Goal: Task Accomplishment & Management: Complete application form

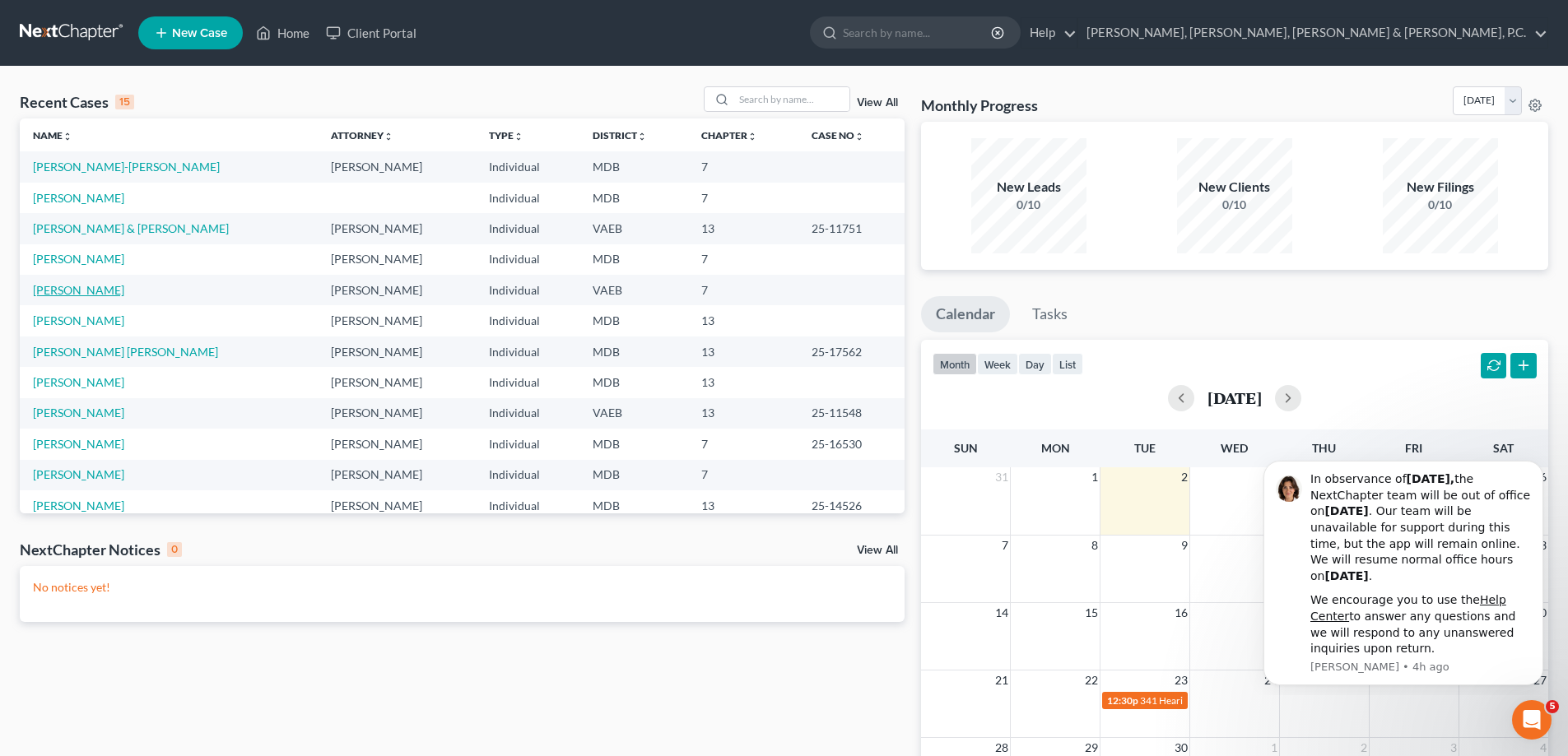
click at [107, 288] on link "[PERSON_NAME]" at bounding box center [78, 290] width 92 height 14
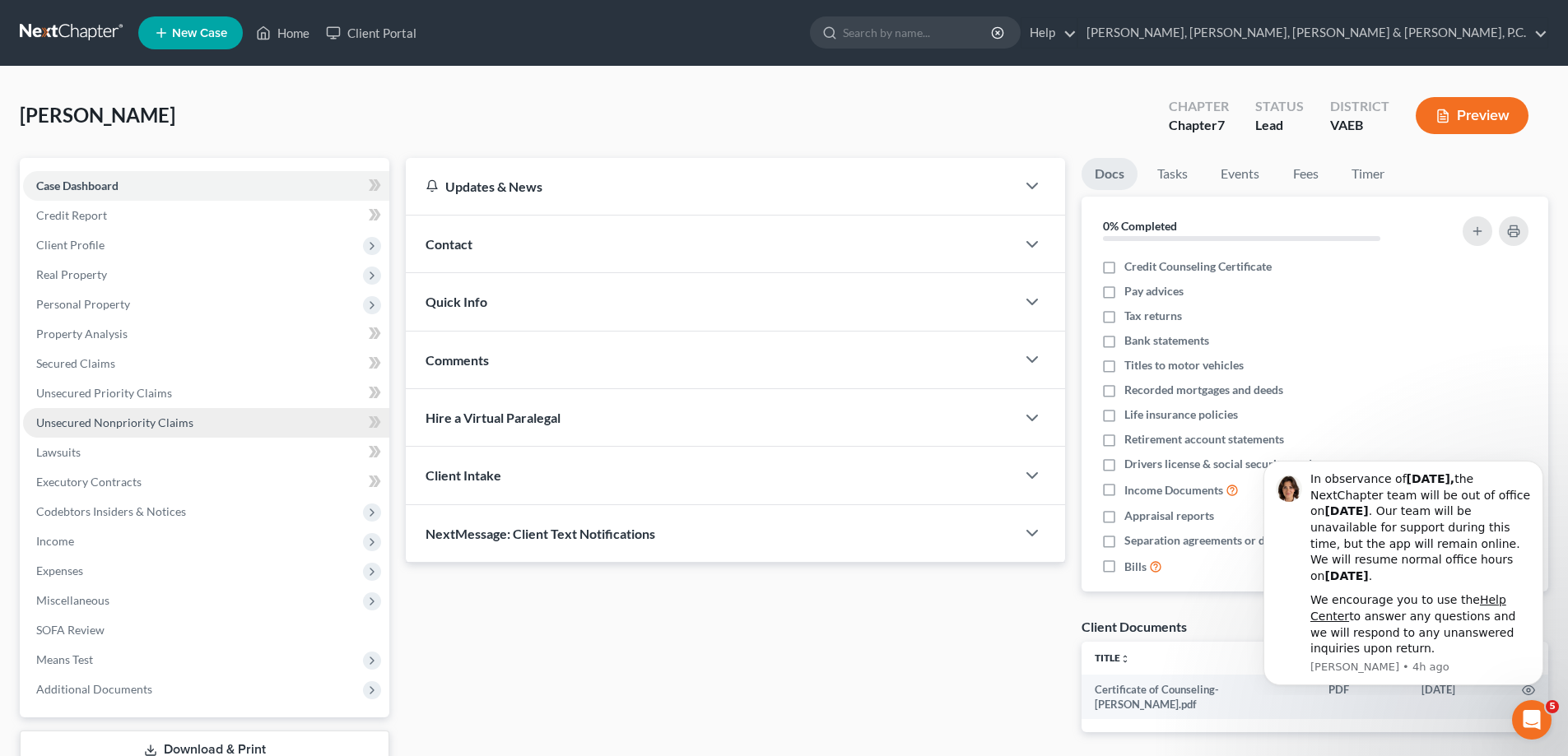
click at [100, 413] on link "Unsecured Nonpriority Claims" at bounding box center [206, 423] width 366 height 30
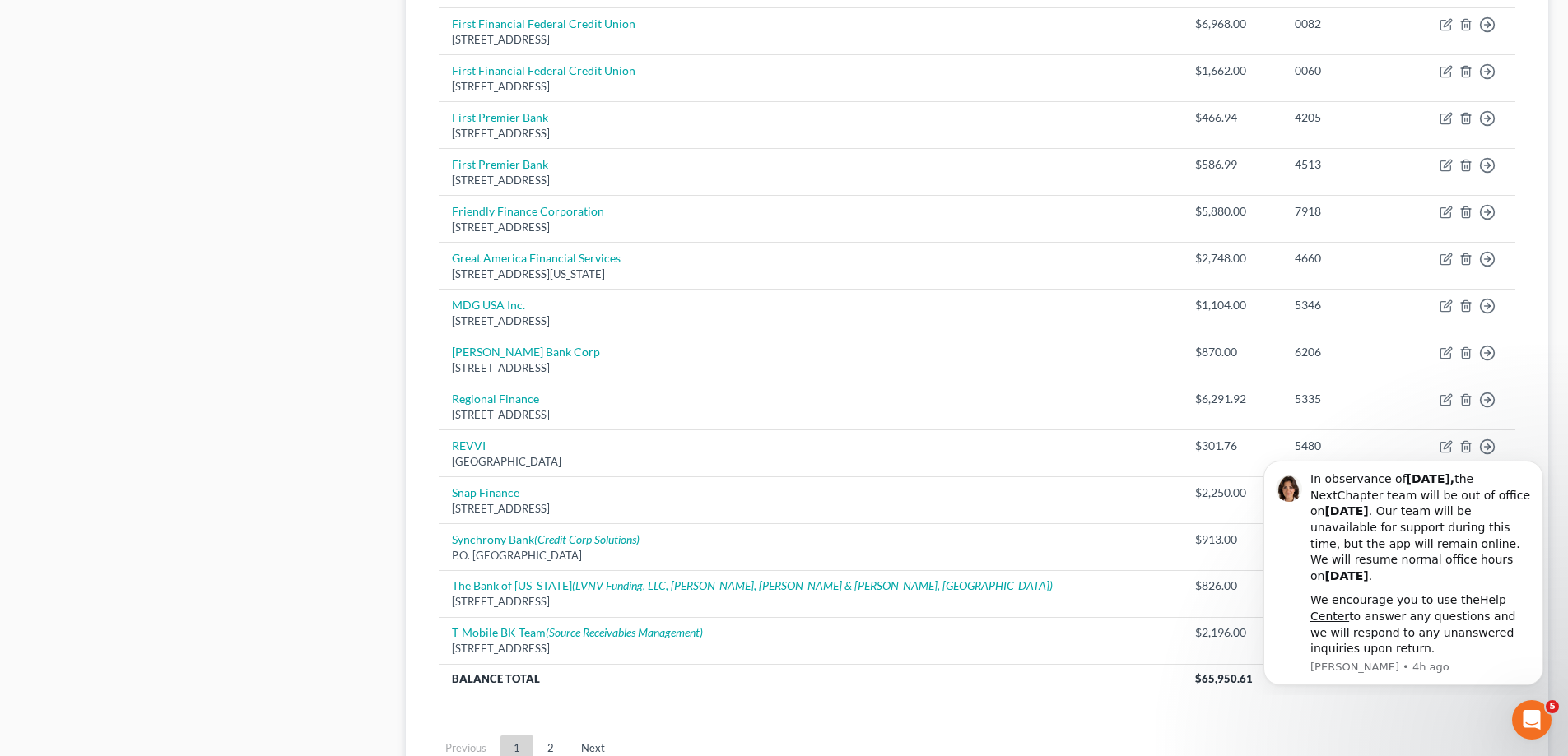
scroll to position [1130, 0]
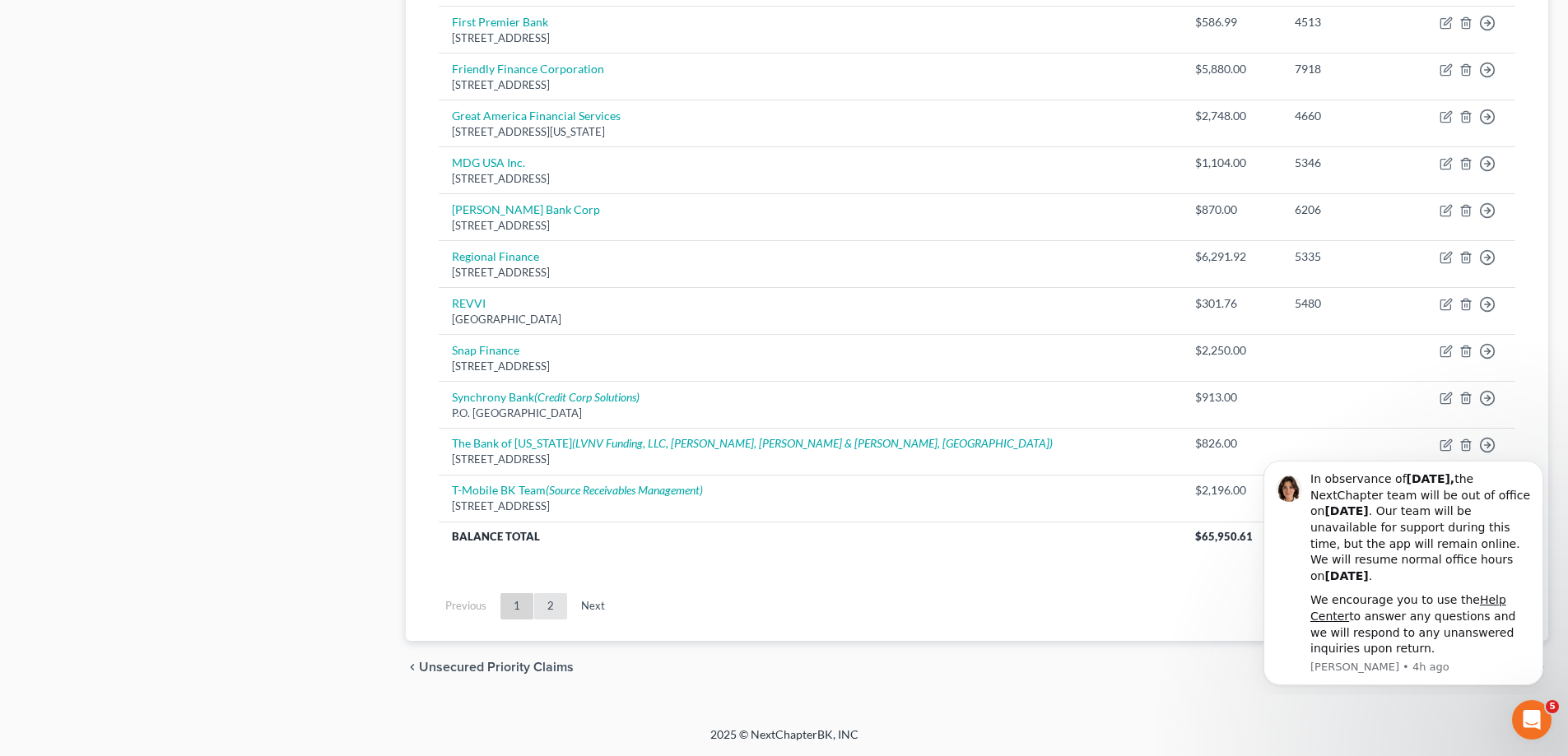
click at [549, 607] on link "2" at bounding box center [551, 606] width 33 height 26
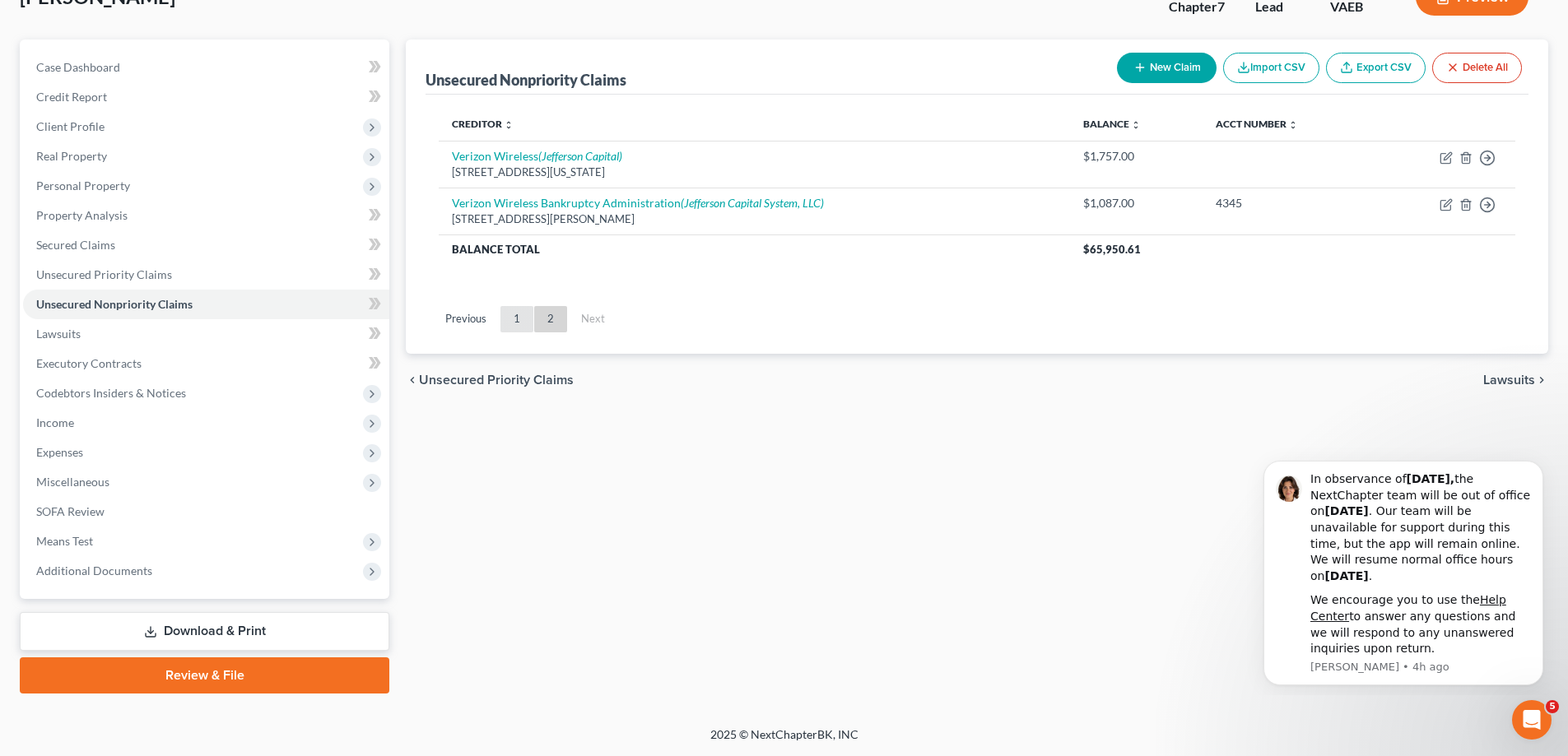
click at [517, 315] on link "1" at bounding box center [517, 319] width 33 height 26
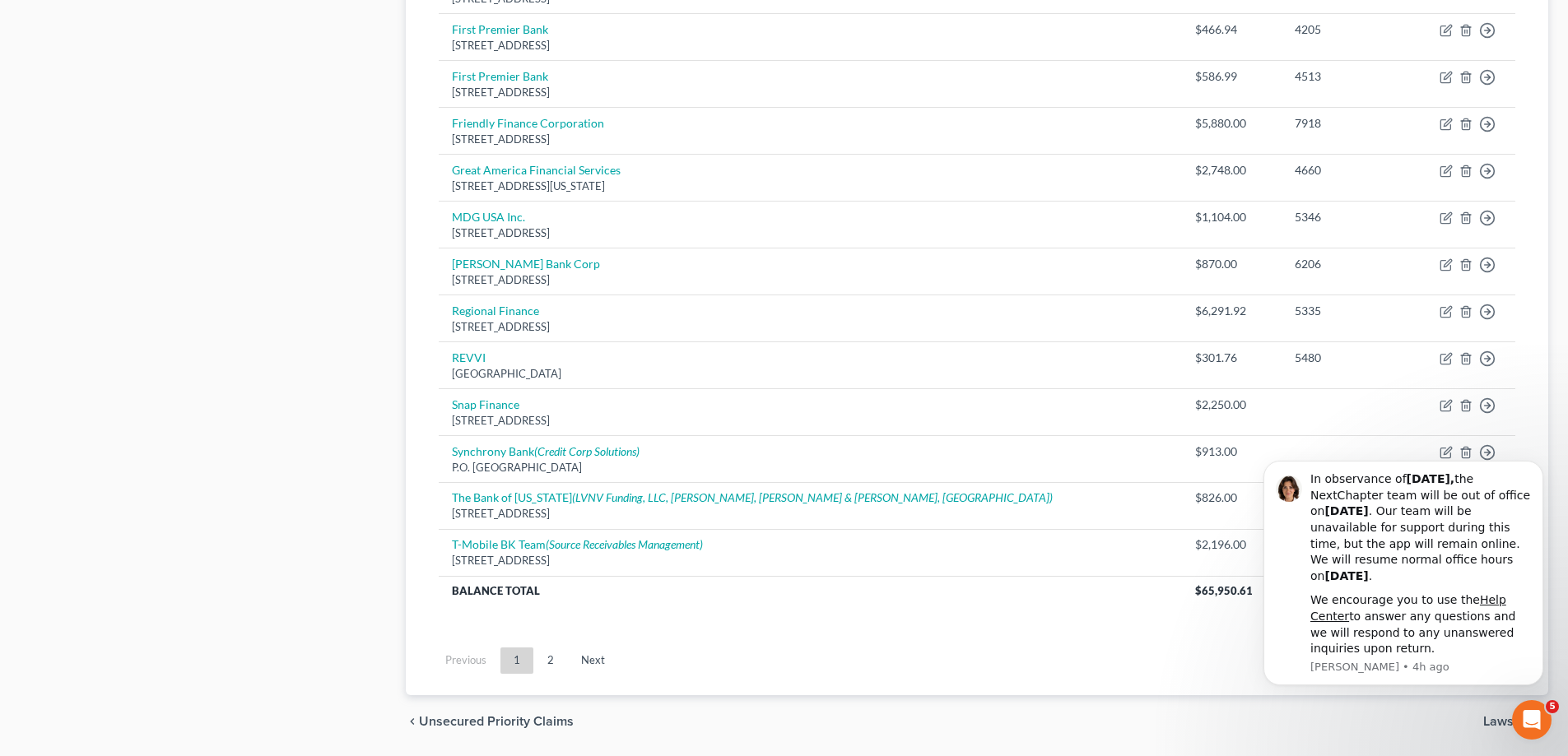
scroll to position [1130, 0]
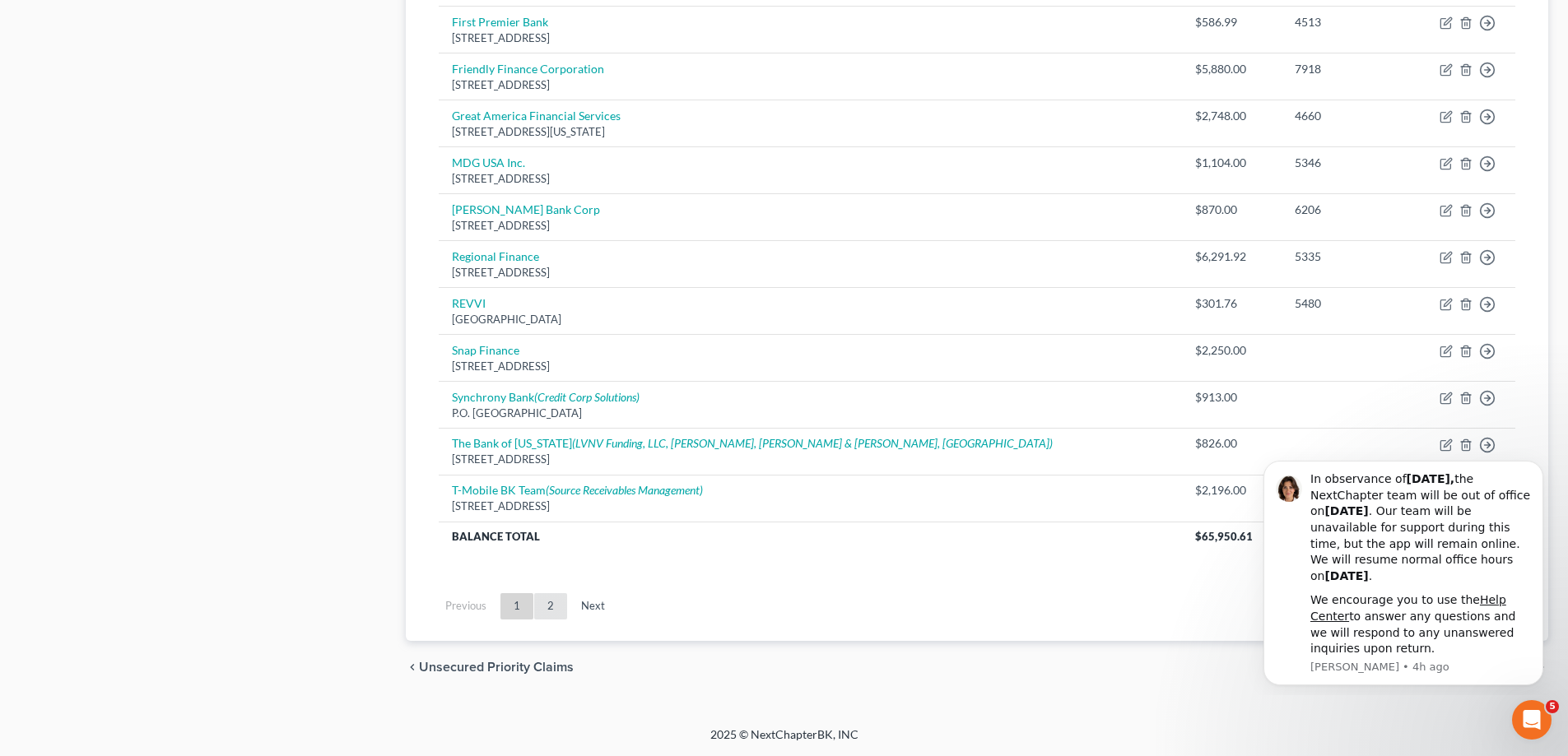
click at [553, 608] on link "2" at bounding box center [551, 606] width 33 height 26
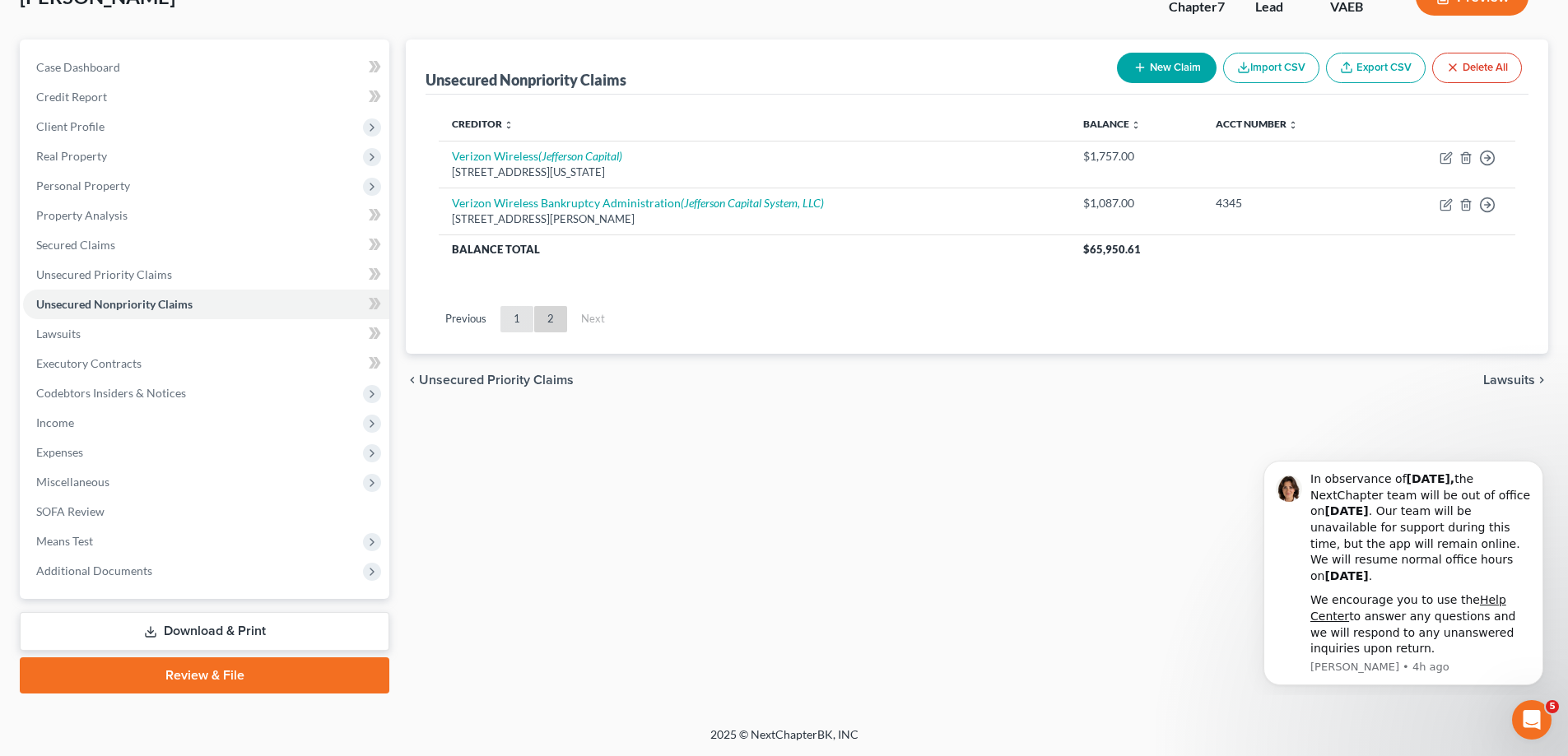
click at [508, 316] on link "1" at bounding box center [517, 319] width 33 height 26
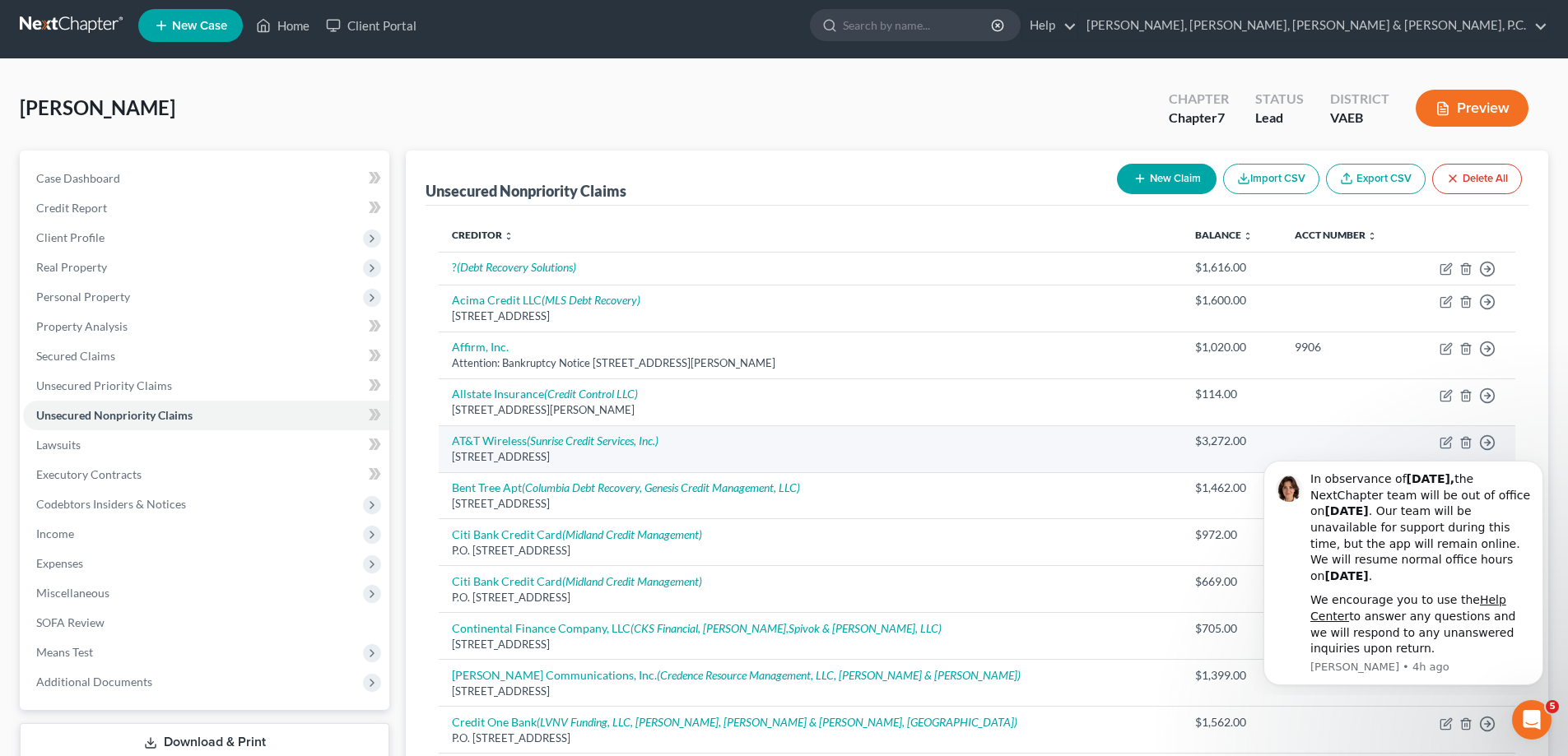
scroll to position [0, 0]
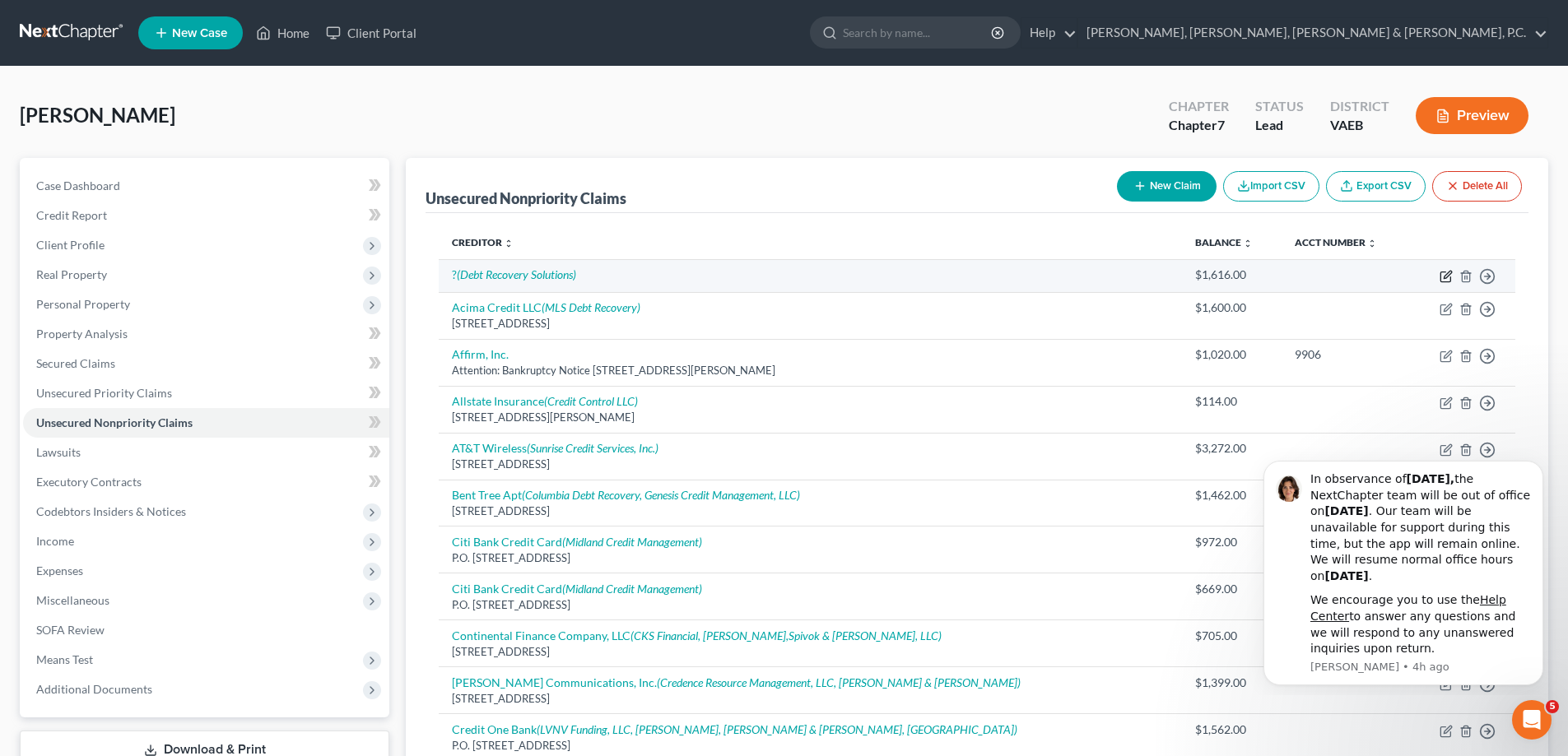
click at [1445, 275] on icon "button" at bounding box center [1447, 275] width 7 height 7
select select "10"
select select "0"
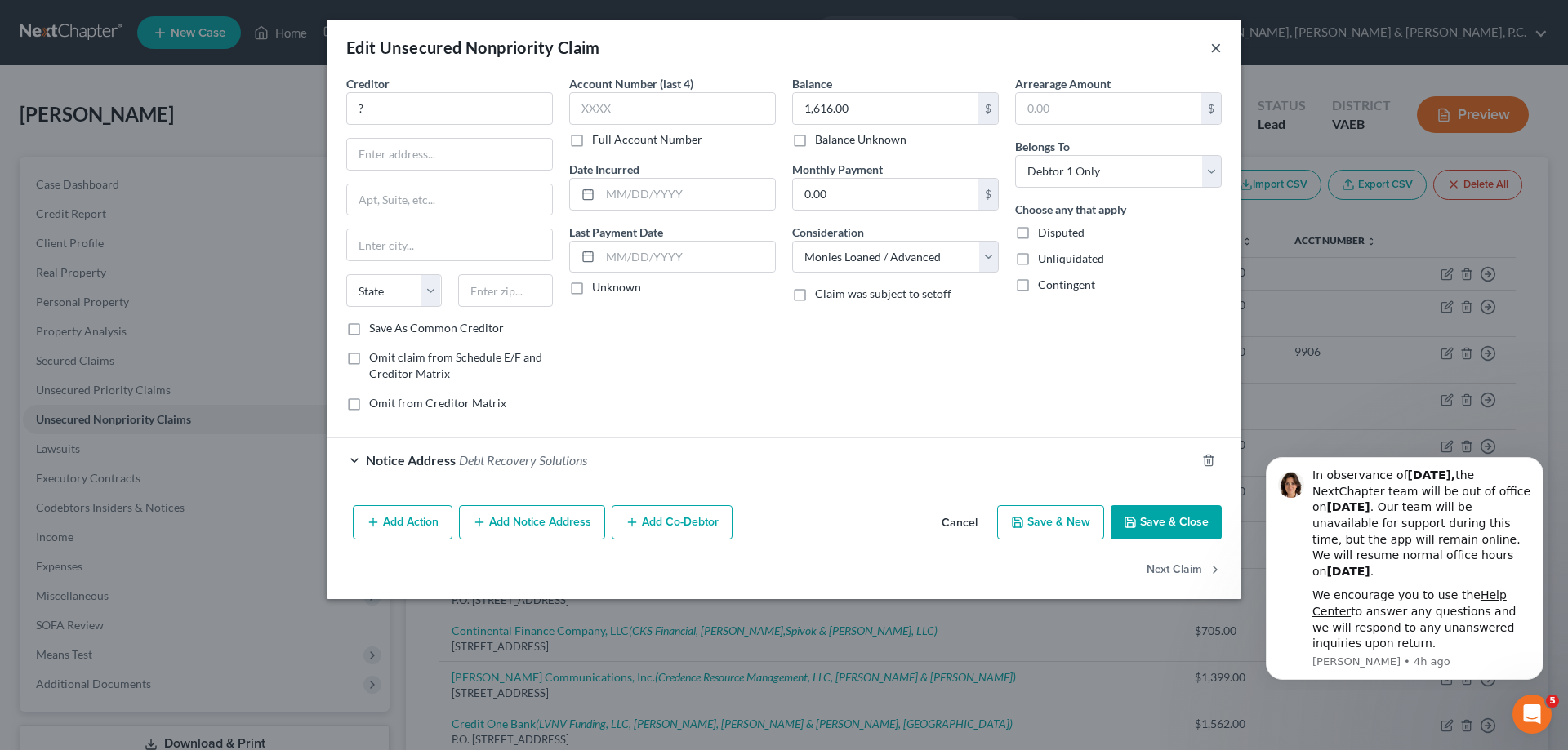
click at [1213, 49] on button "×" at bounding box center [1216, 47] width 11 height 20
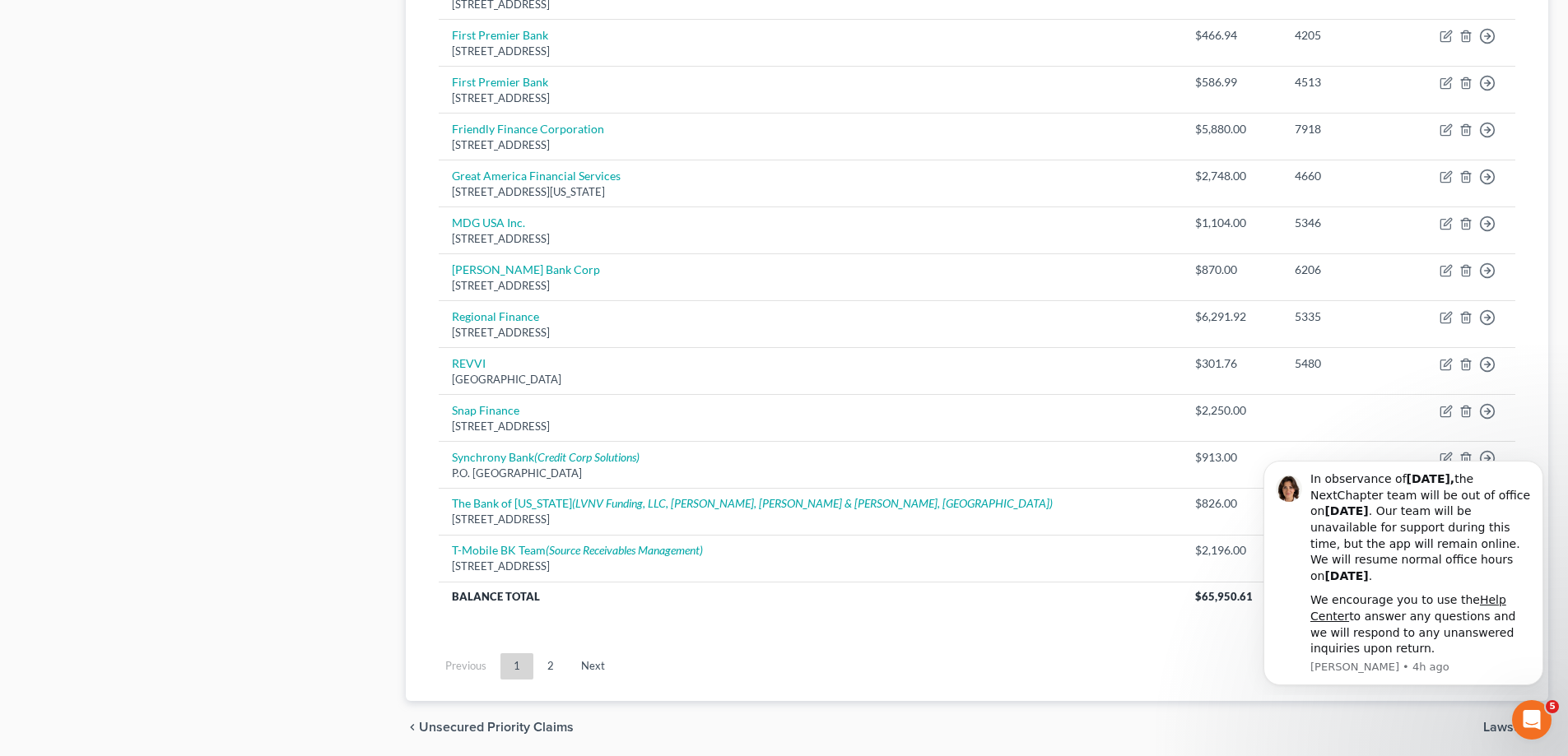
scroll to position [1130, 0]
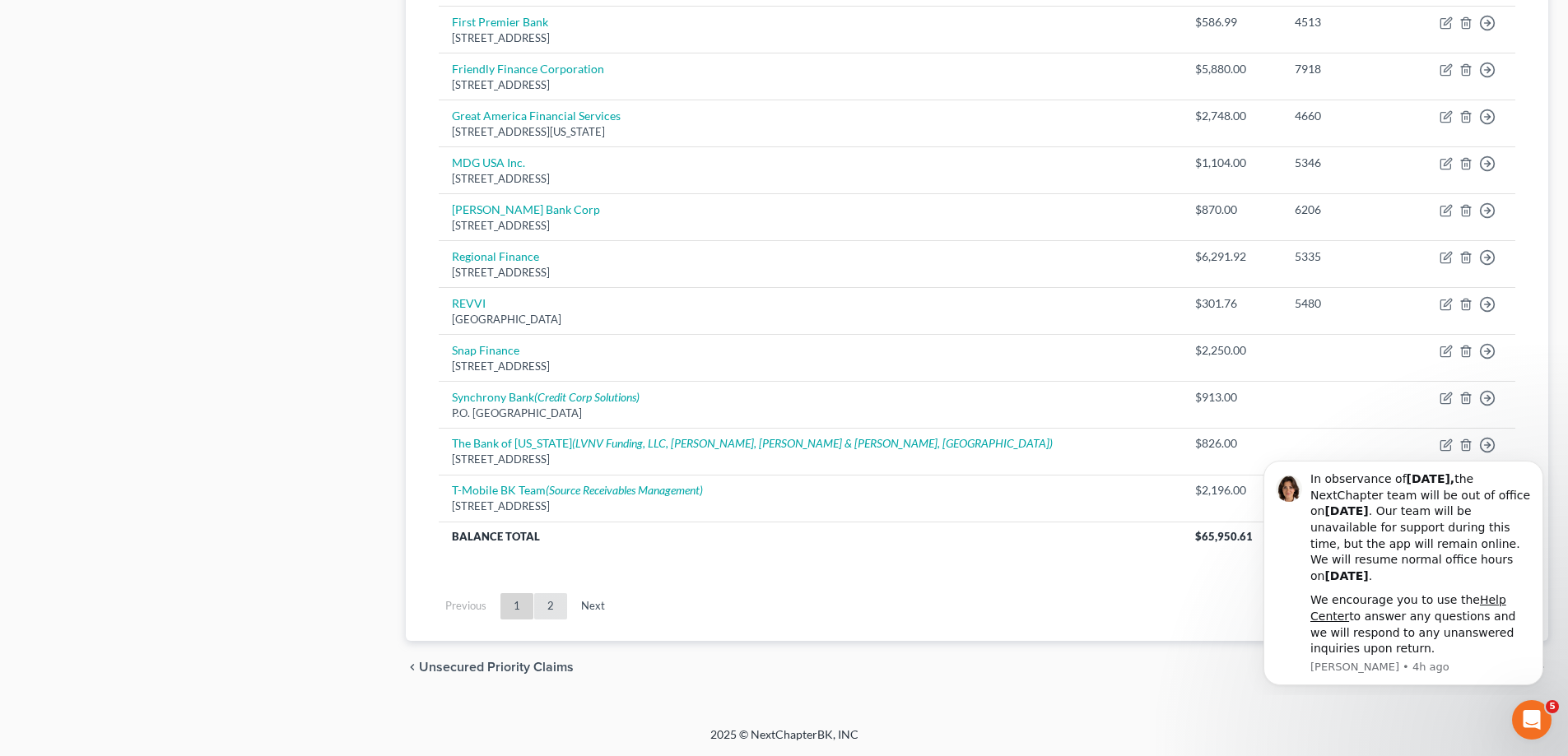
click at [547, 602] on link "2" at bounding box center [551, 606] width 33 height 26
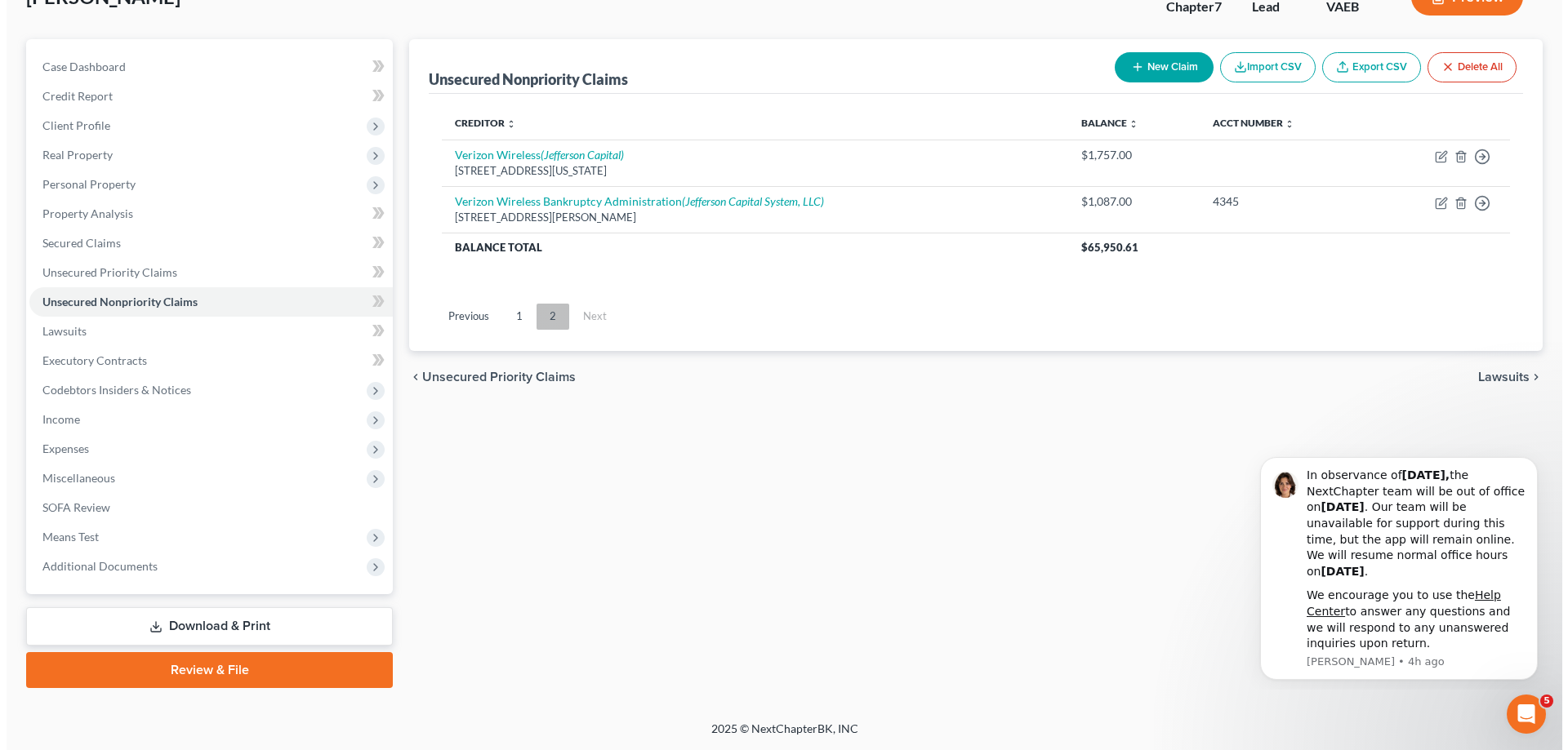
scroll to position [118, 0]
click at [516, 320] on link "1" at bounding box center [513, 317] width 33 height 26
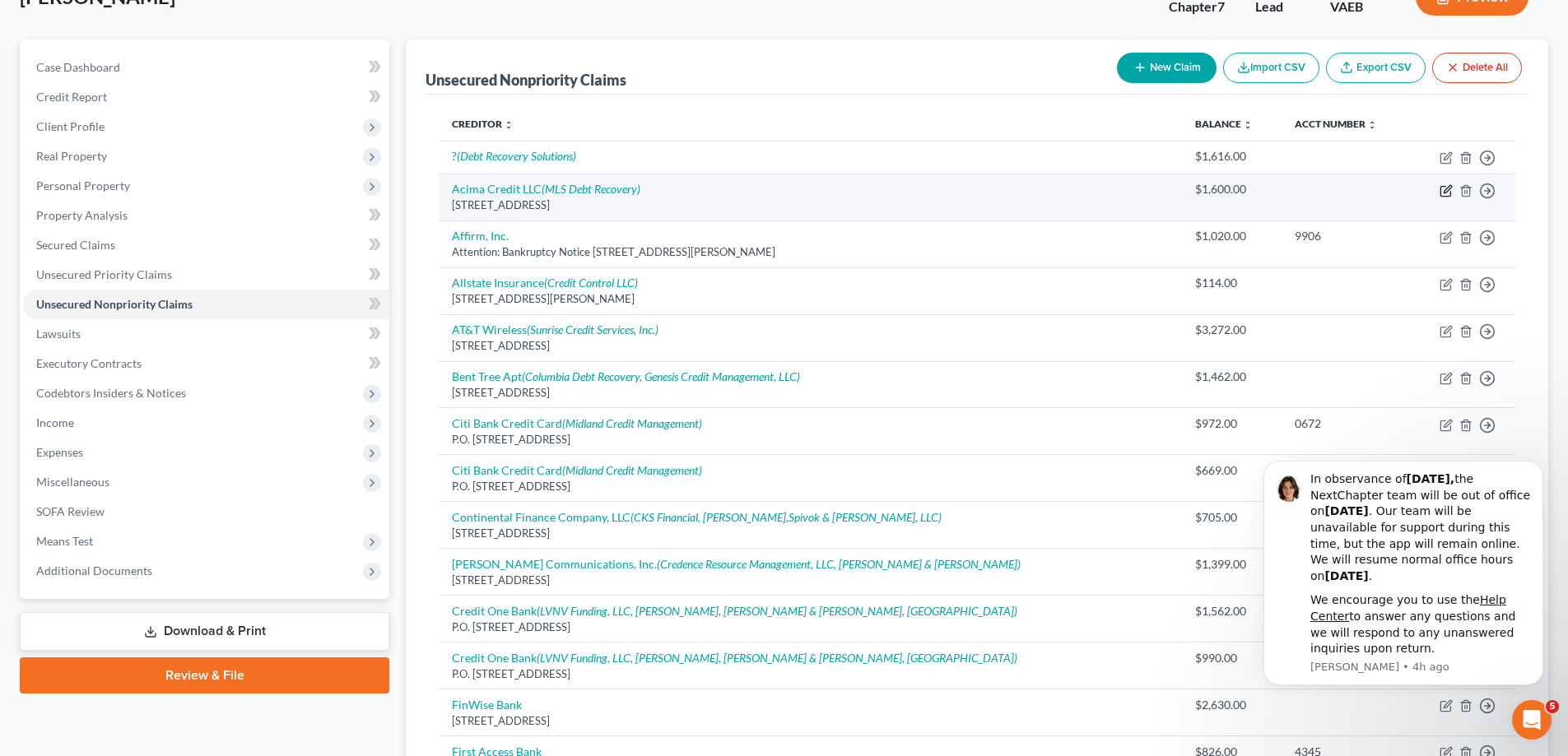
click at [1444, 186] on icon "button" at bounding box center [1445, 190] width 10 height 10
select select "46"
select select "10"
select select "0"
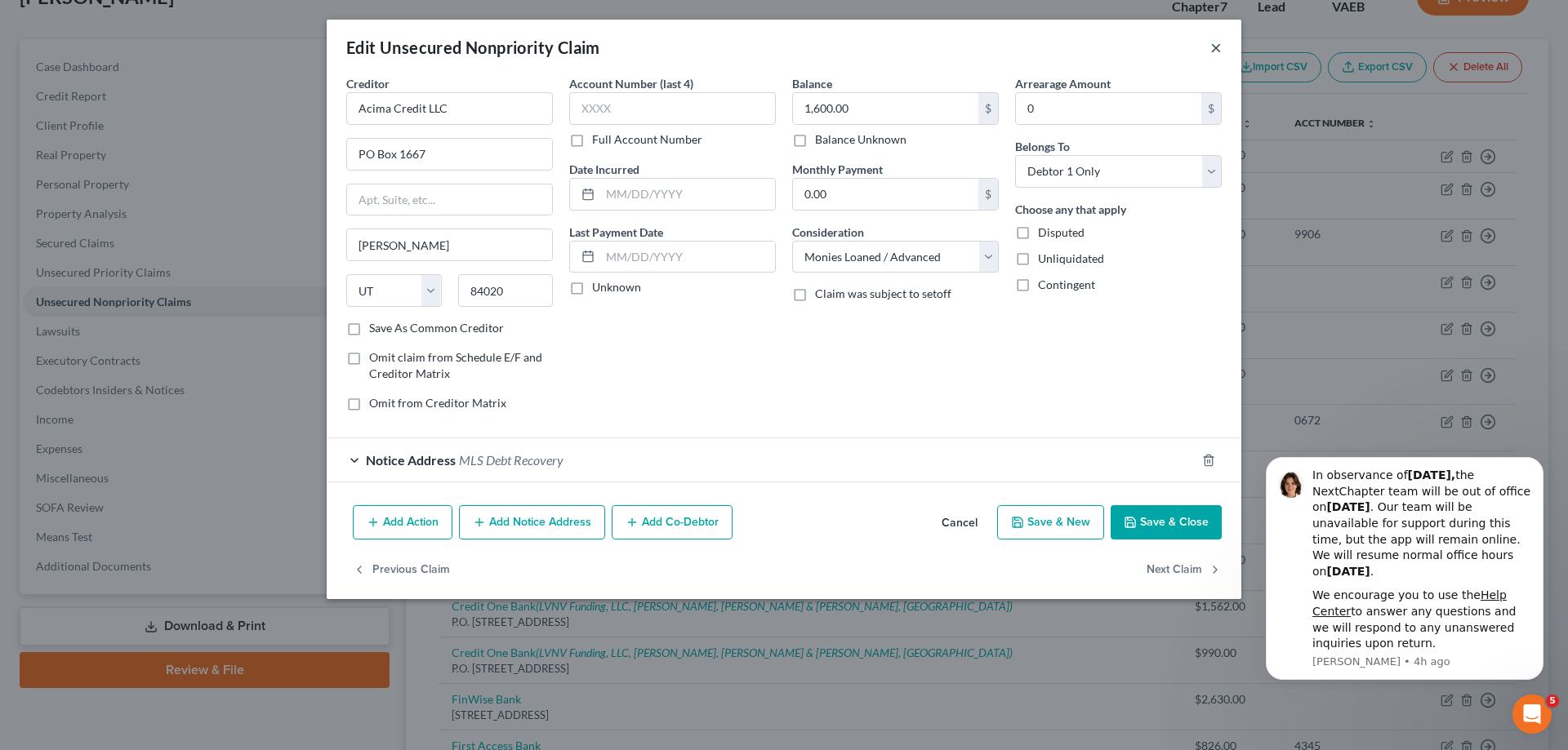
click at [1217, 42] on button "×" at bounding box center [1216, 47] width 11 height 20
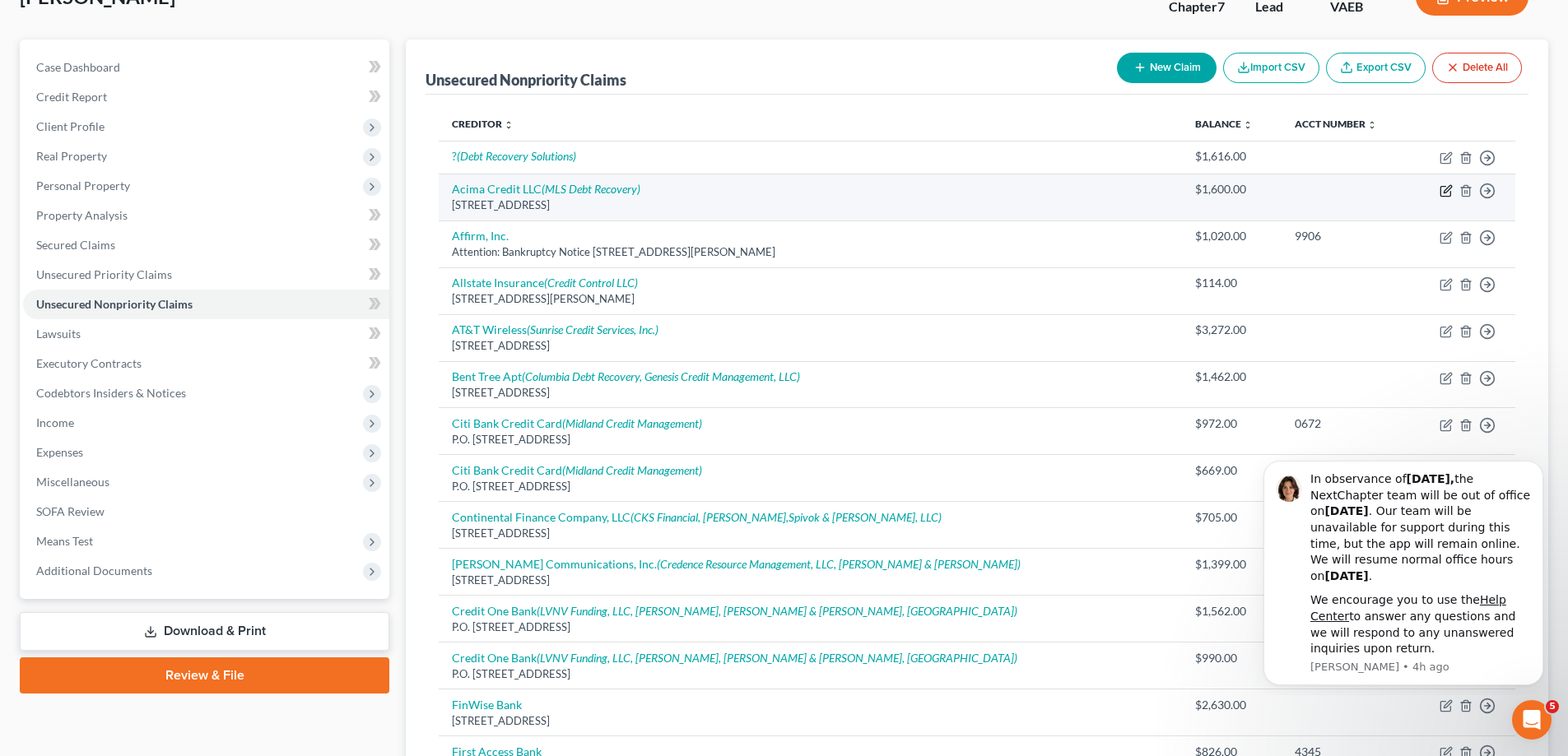
click at [1449, 189] on icon "button" at bounding box center [1447, 188] width 7 height 7
select select "46"
select select "10"
select select "0"
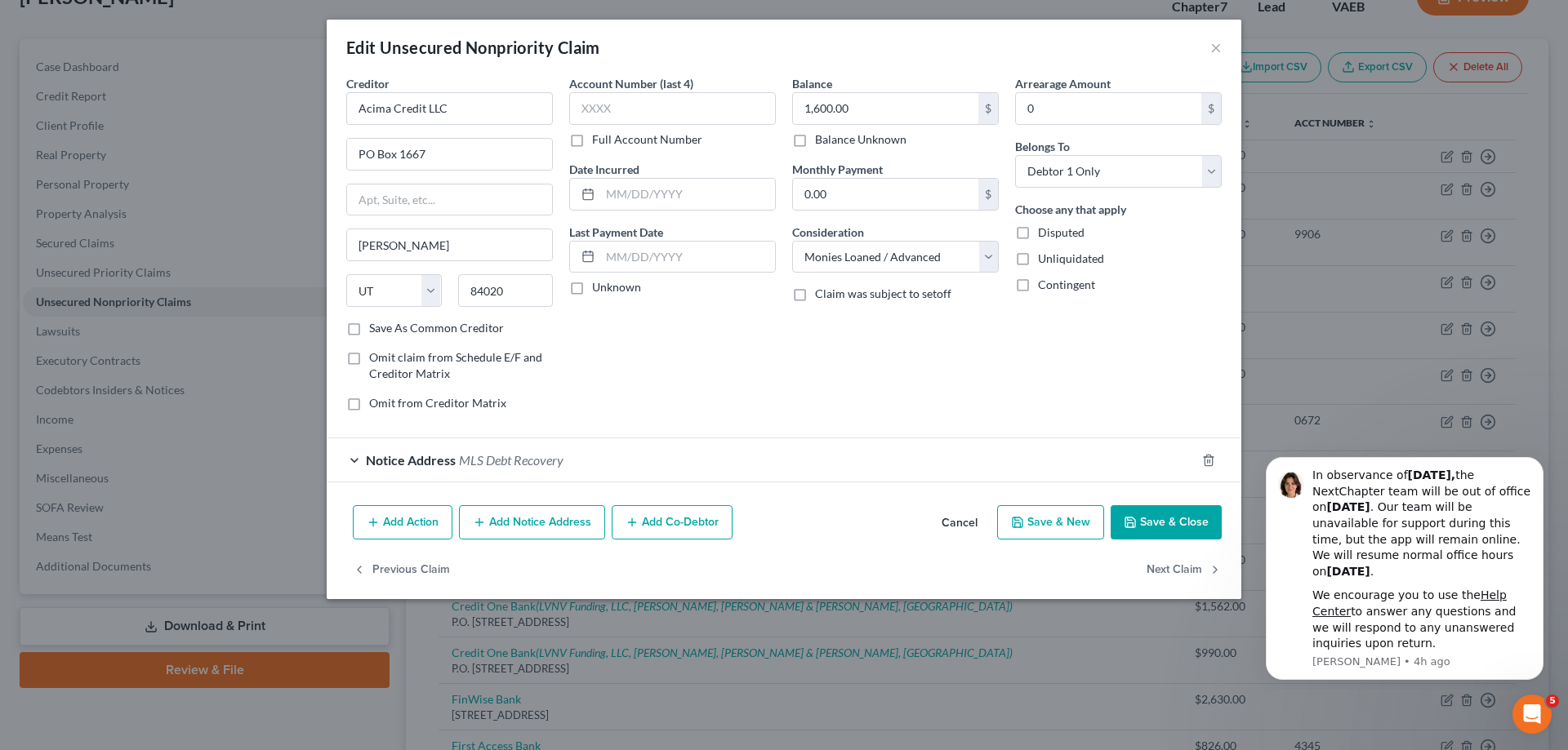
click at [552, 522] on button "Add Notice Address" at bounding box center [531, 522] width 146 height 35
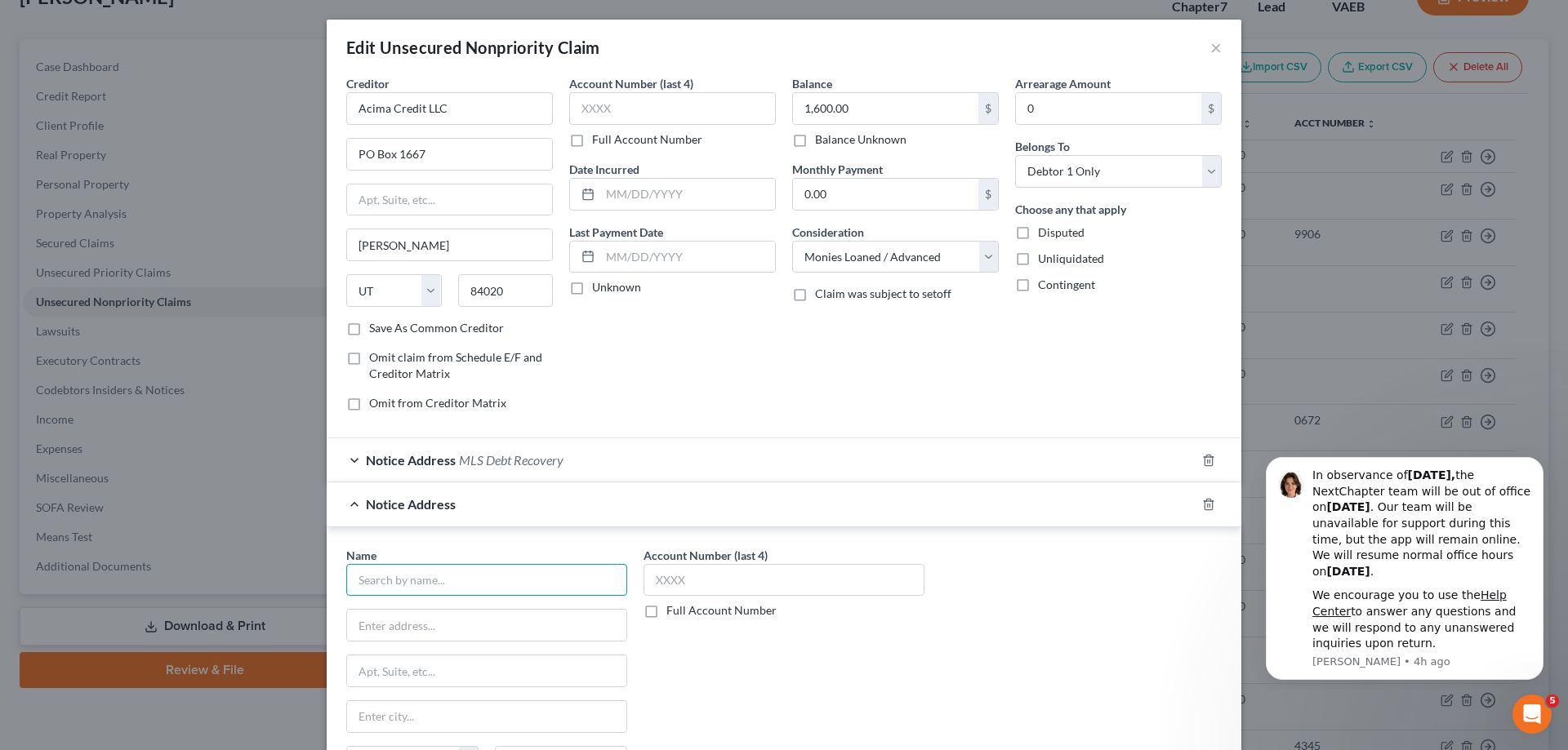
click at [536, 578] on input "text" at bounding box center [486, 580] width 281 height 33
type input "debt recover solutions"
drag, startPoint x: 514, startPoint y: 571, endPoint x: 277, endPoint y: 548, distance: 238.1
click at [277, 548] on div "Edit Unsecured Nonpriority Claim × Creditor * Acima Credit LLC PO [GEOGRAPHIC_D…" at bounding box center [784, 375] width 1568 height 750
click at [1211, 50] on button "×" at bounding box center [1216, 47] width 11 height 20
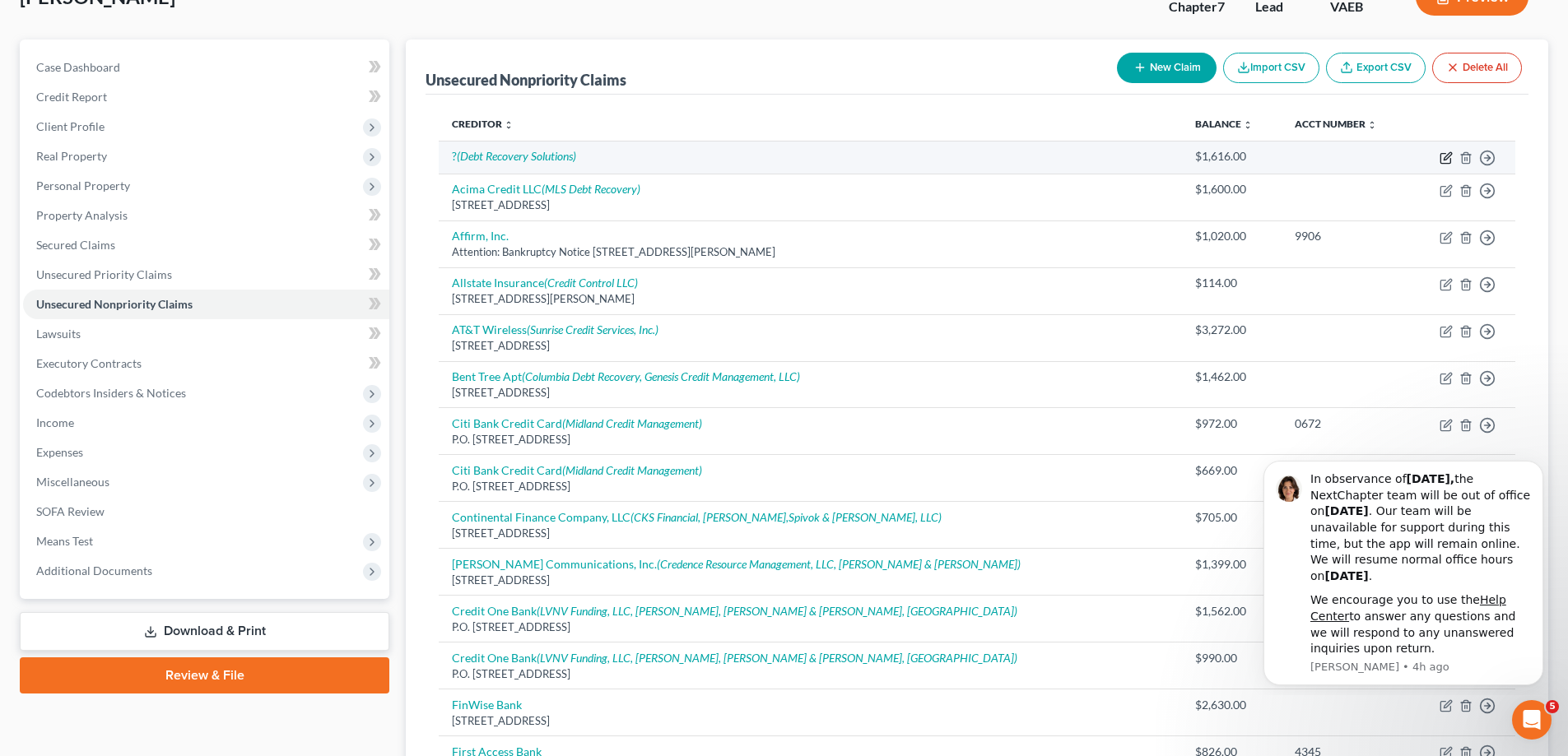
click at [1442, 153] on icon "button" at bounding box center [1445, 158] width 10 height 10
select select "10"
select select "0"
select select "35"
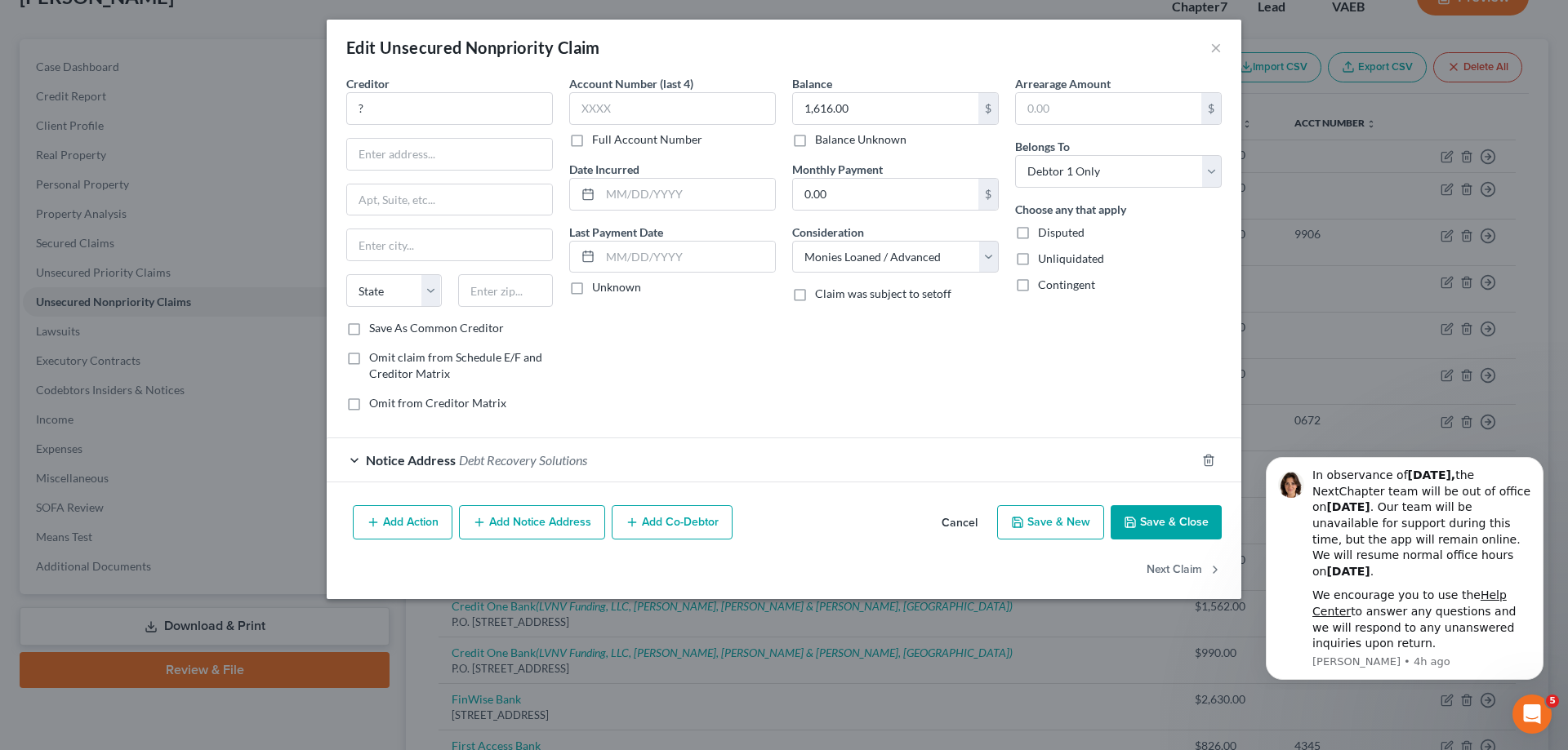
click at [445, 450] on div "Notice Address Debt Recovery Solutions" at bounding box center [762, 460] width 869 height 43
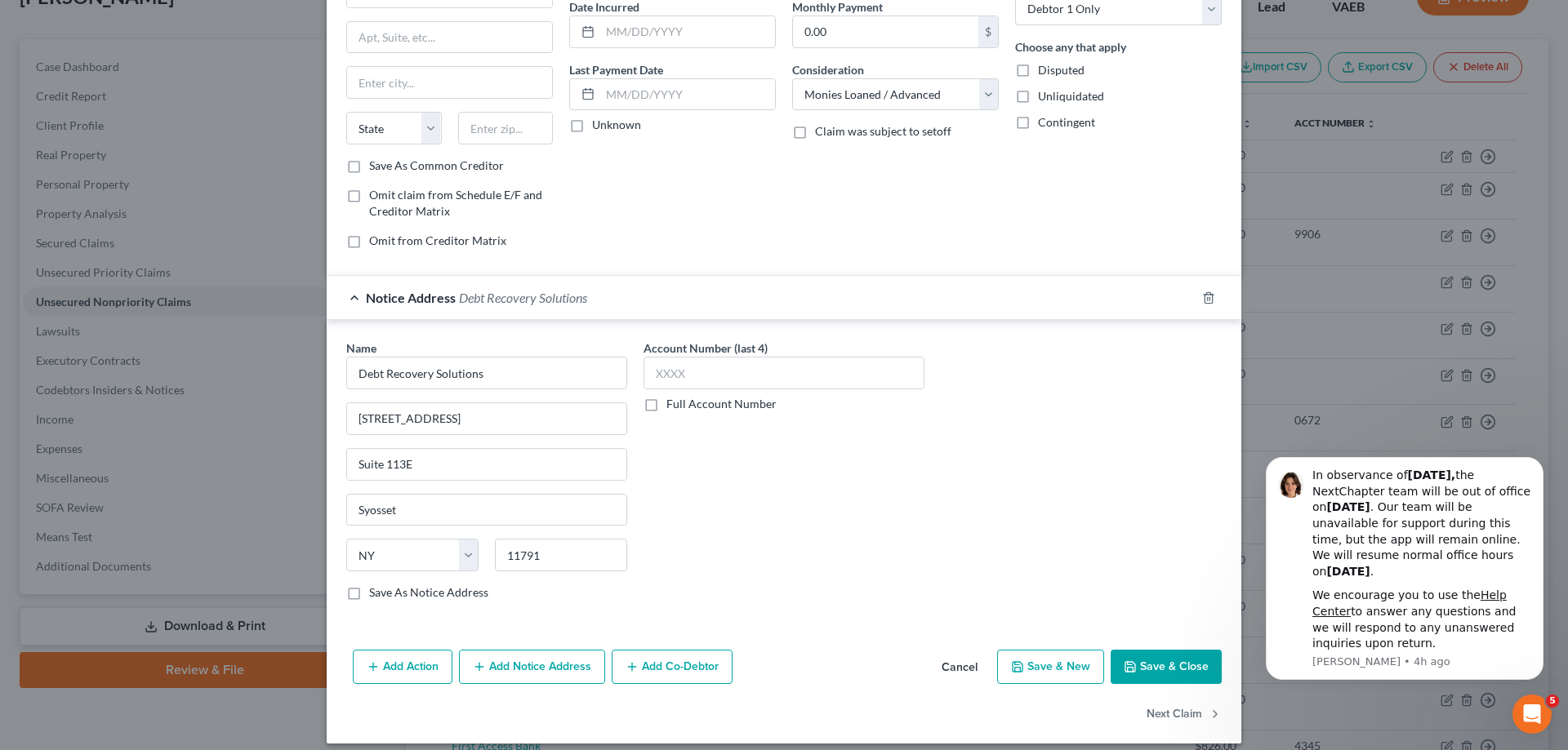
scroll to position [176, 0]
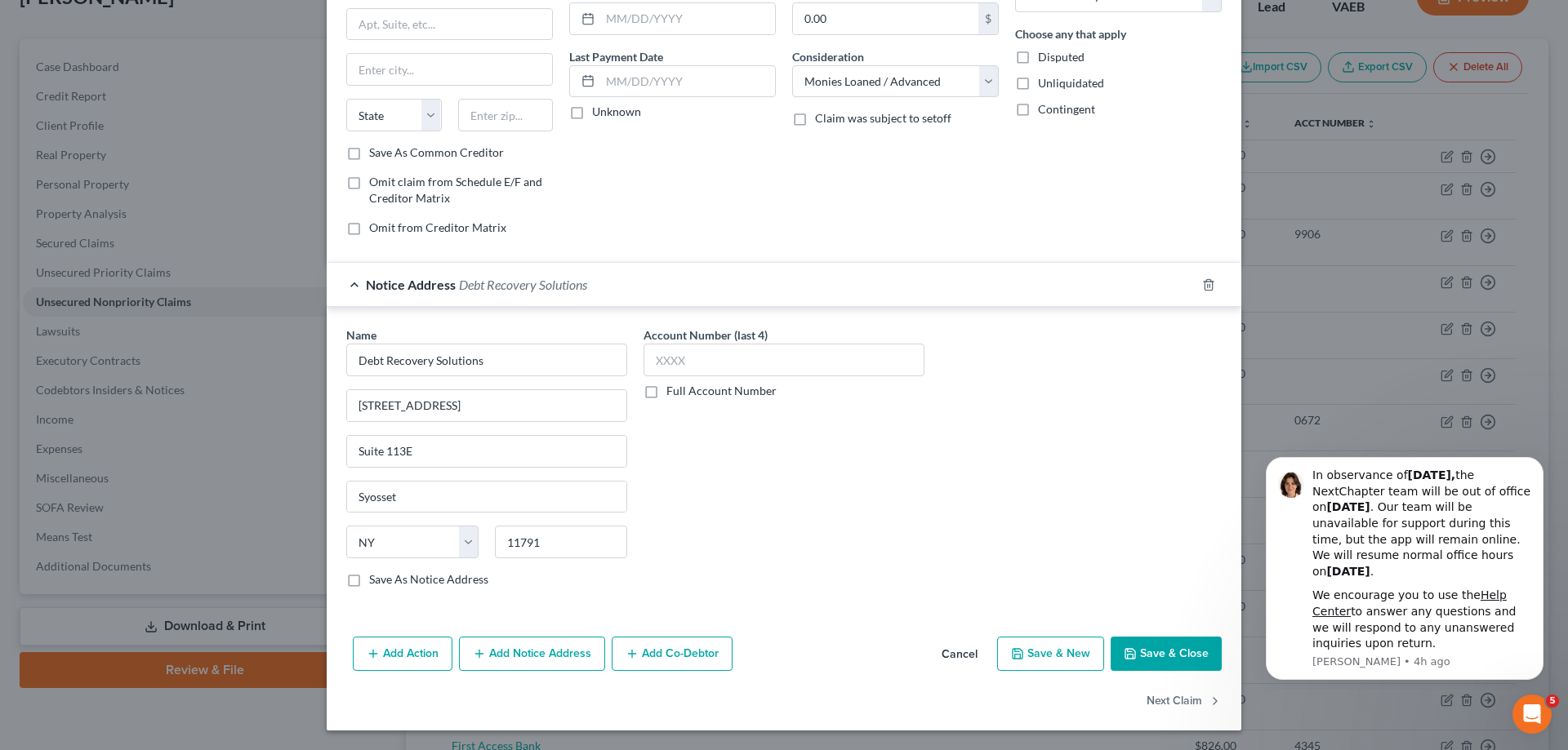
click at [370, 579] on label "Save As Notice Address" at bounding box center [429, 580] width 119 height 16
click at [376, 579] on input "Save As Notice Address" at bounding box center [381, 577] width 10 height 10
click at [1141, 649] on button "Save & Close" at bounding box center [1166, 654] width 111 height 35
checkbox input "false"
type input "0"
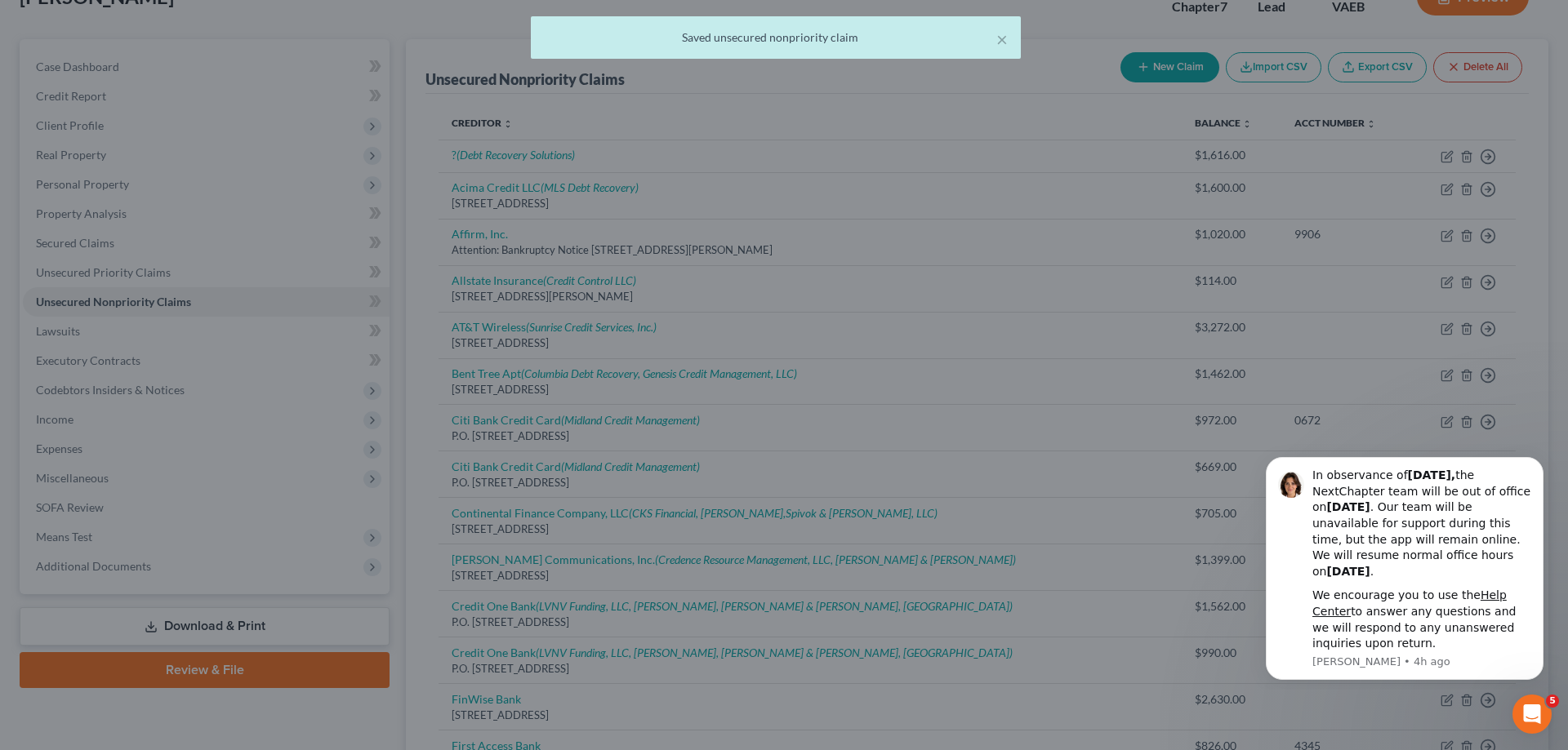
scroll to position [0, 0]
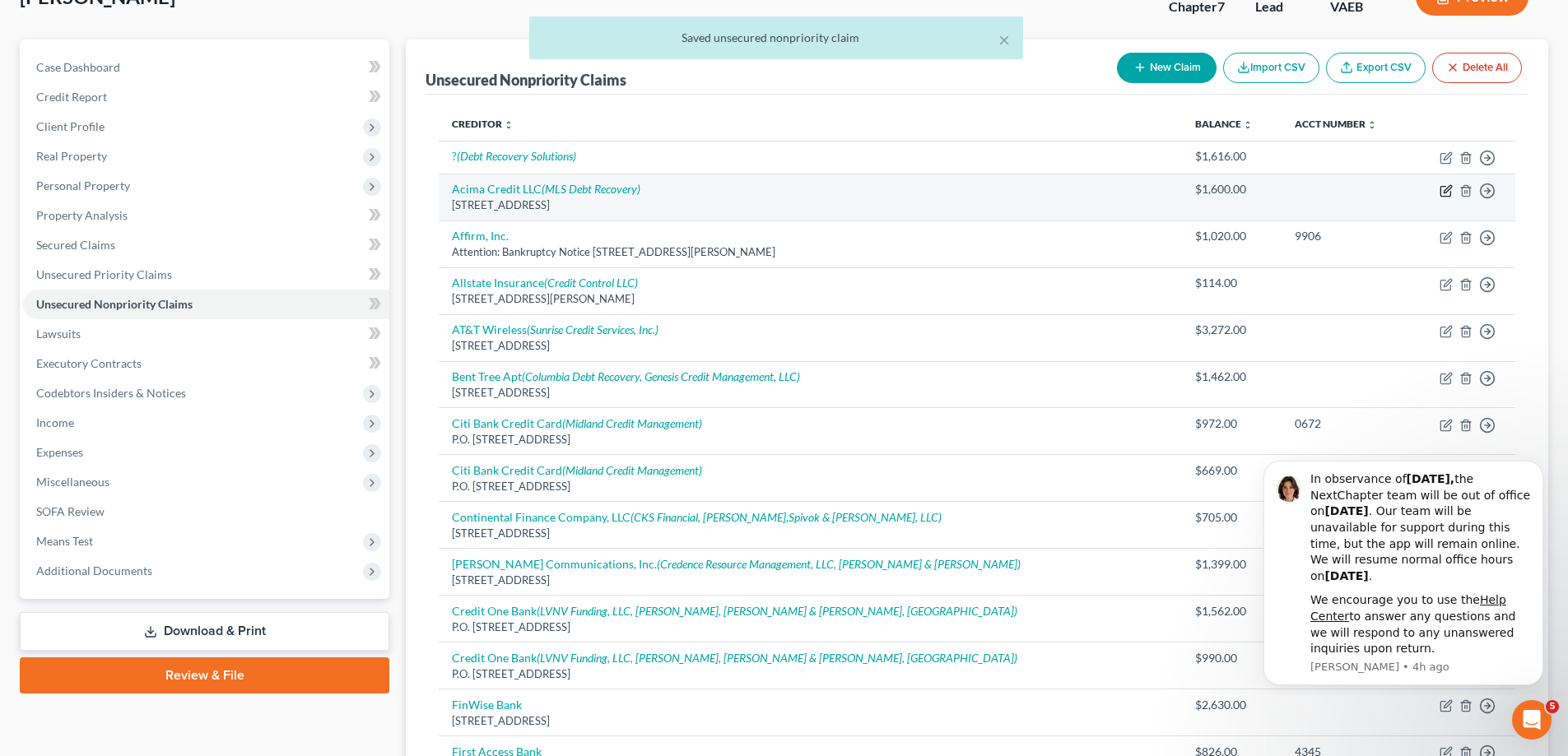
click at [1449, 191] on icon "button" at bounding box center [1446, 190] width 13 height 13
select select "46"
select select "10"
select select "0"
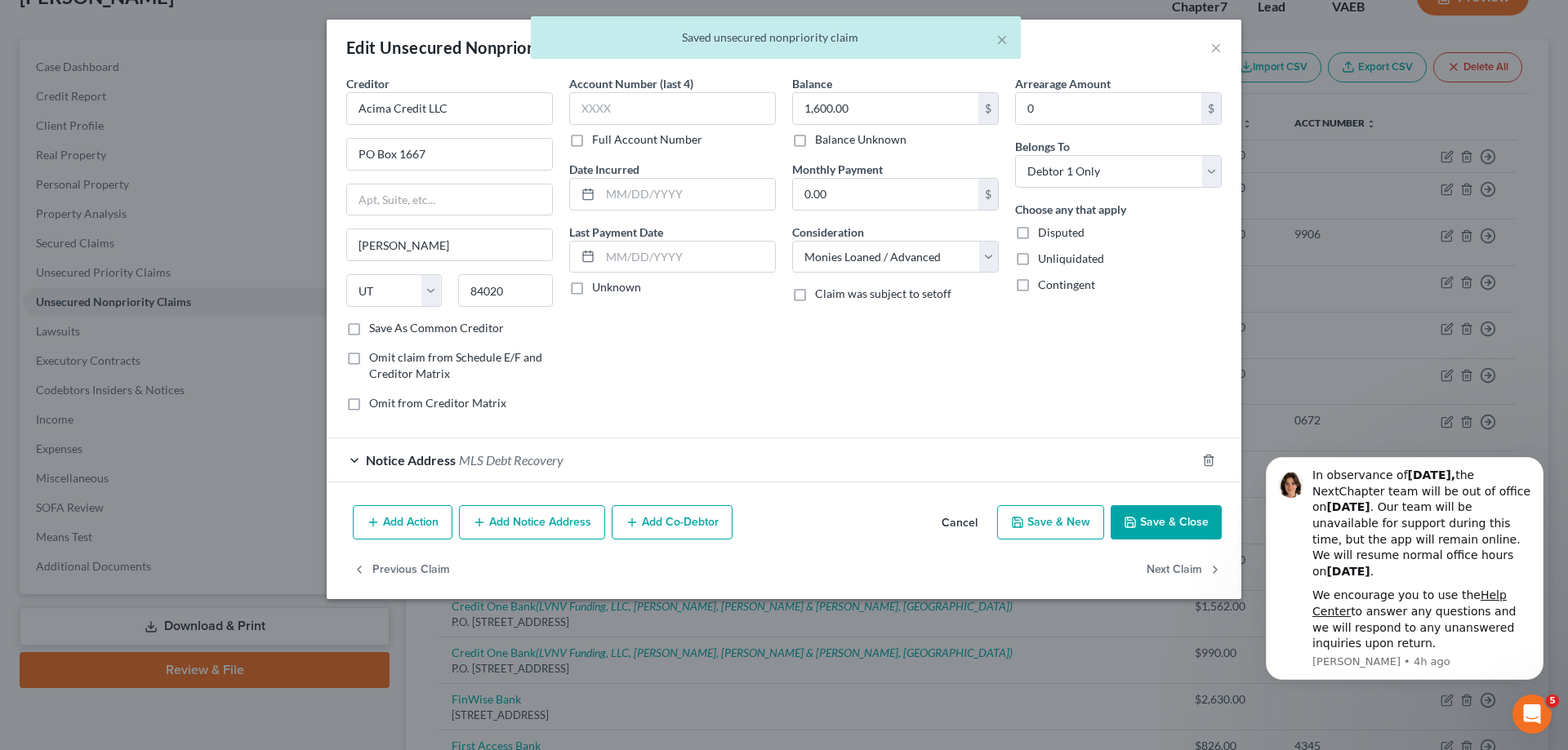
click at [546, 517] on button "Add Notice Address" at bounding box center [531, 522] width 146 height 35
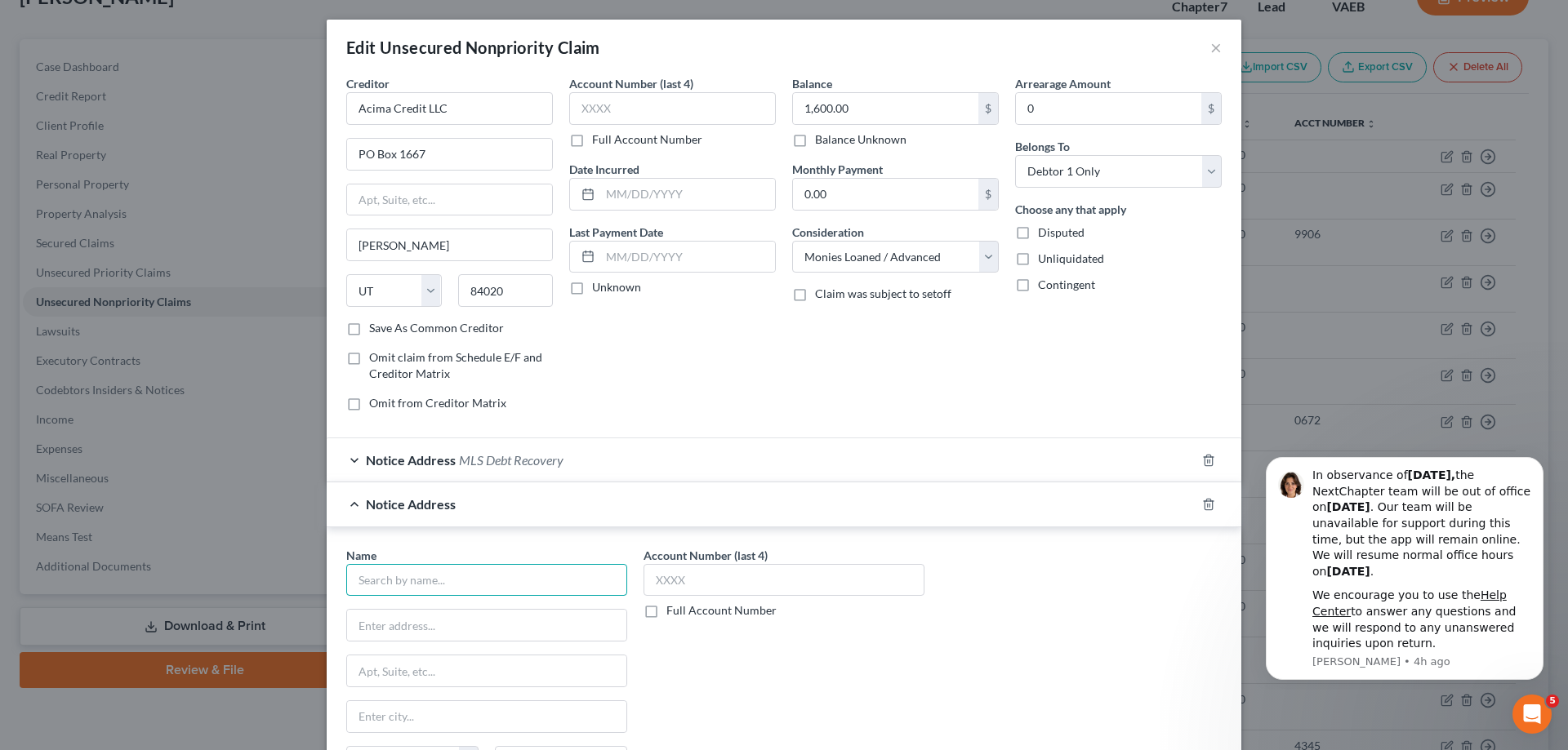
click at [506, 588] on input "text" at bounding box center [486, 580] width 281 height 33
type input "e"
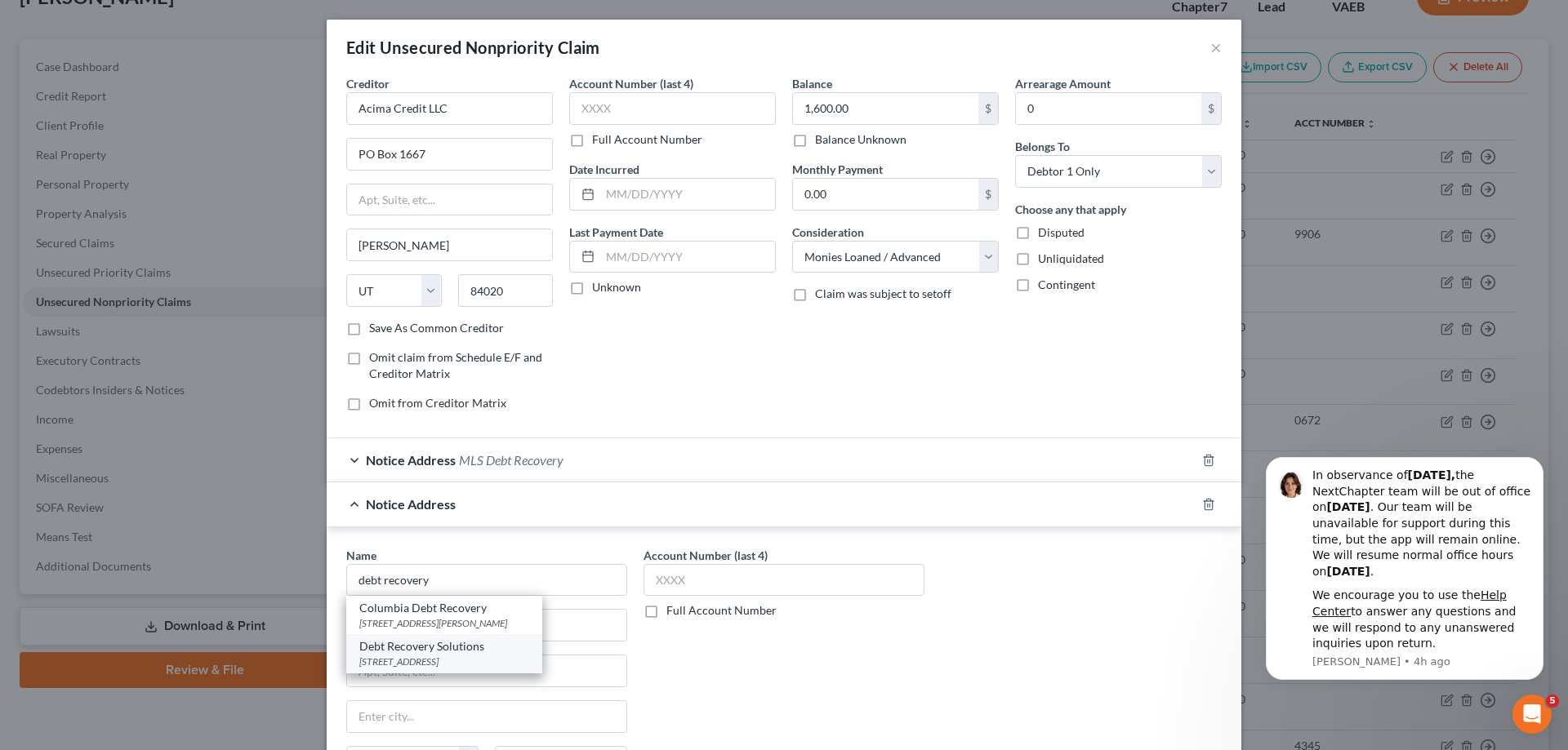
click at [458, 644] on div "Debt Recovery Solutions" at bounding box center [444, 646] width 170 height 16
type input "Debt Recovery Solutions"
type input "[STREET_ADDRESS]"
type input "Suite 113E"
type input "Syosset"
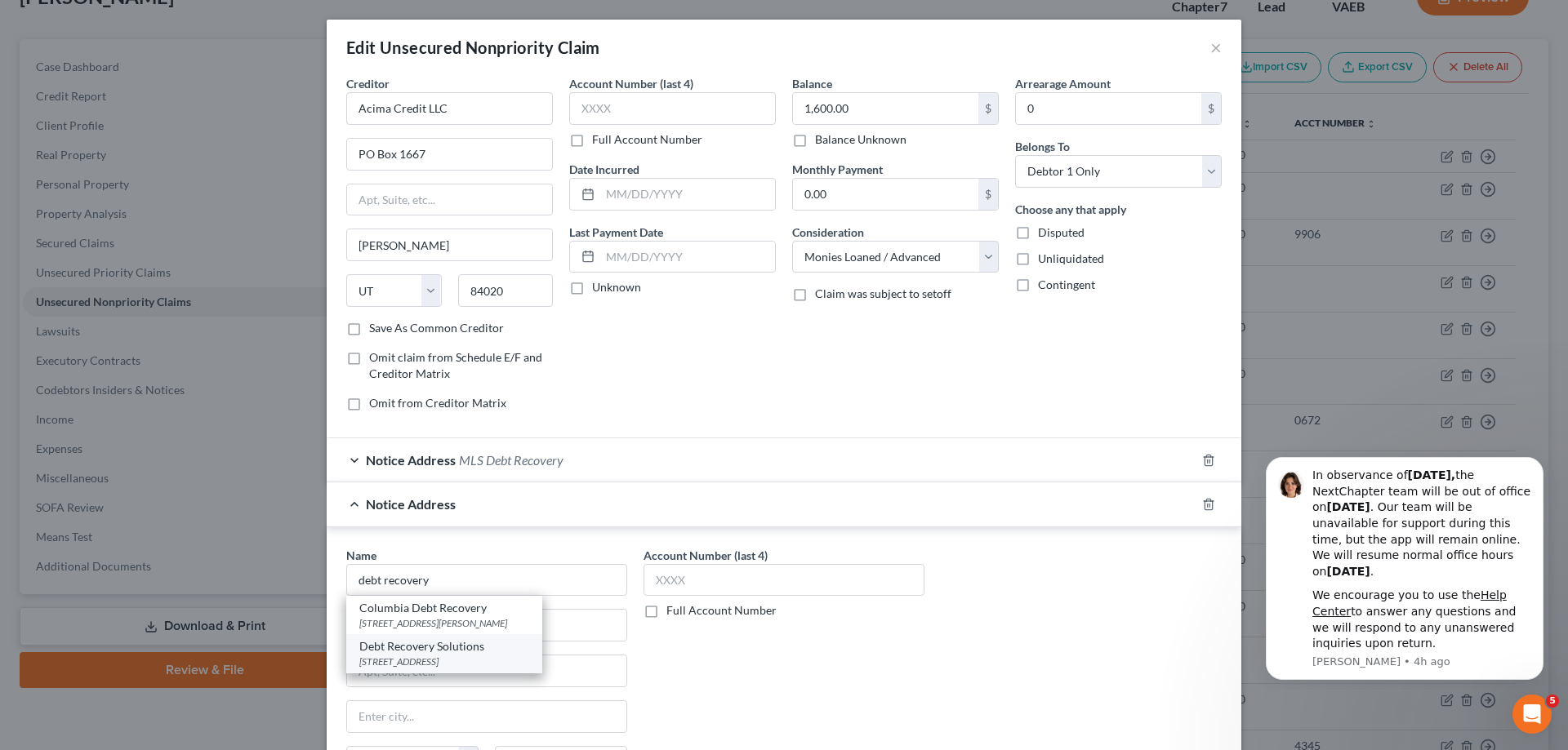
select select "35"
type input "11791"
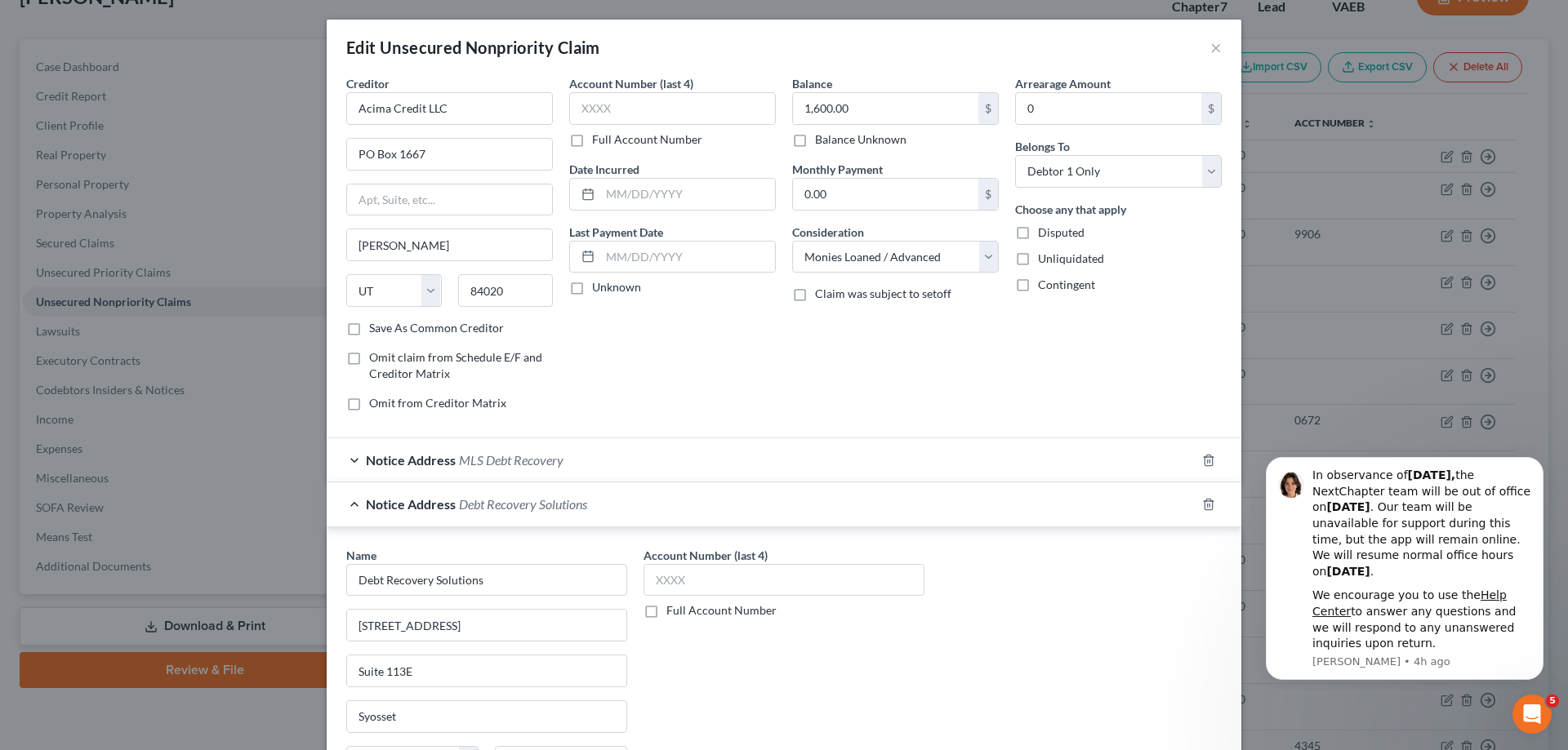
scroll to position [221, 0]
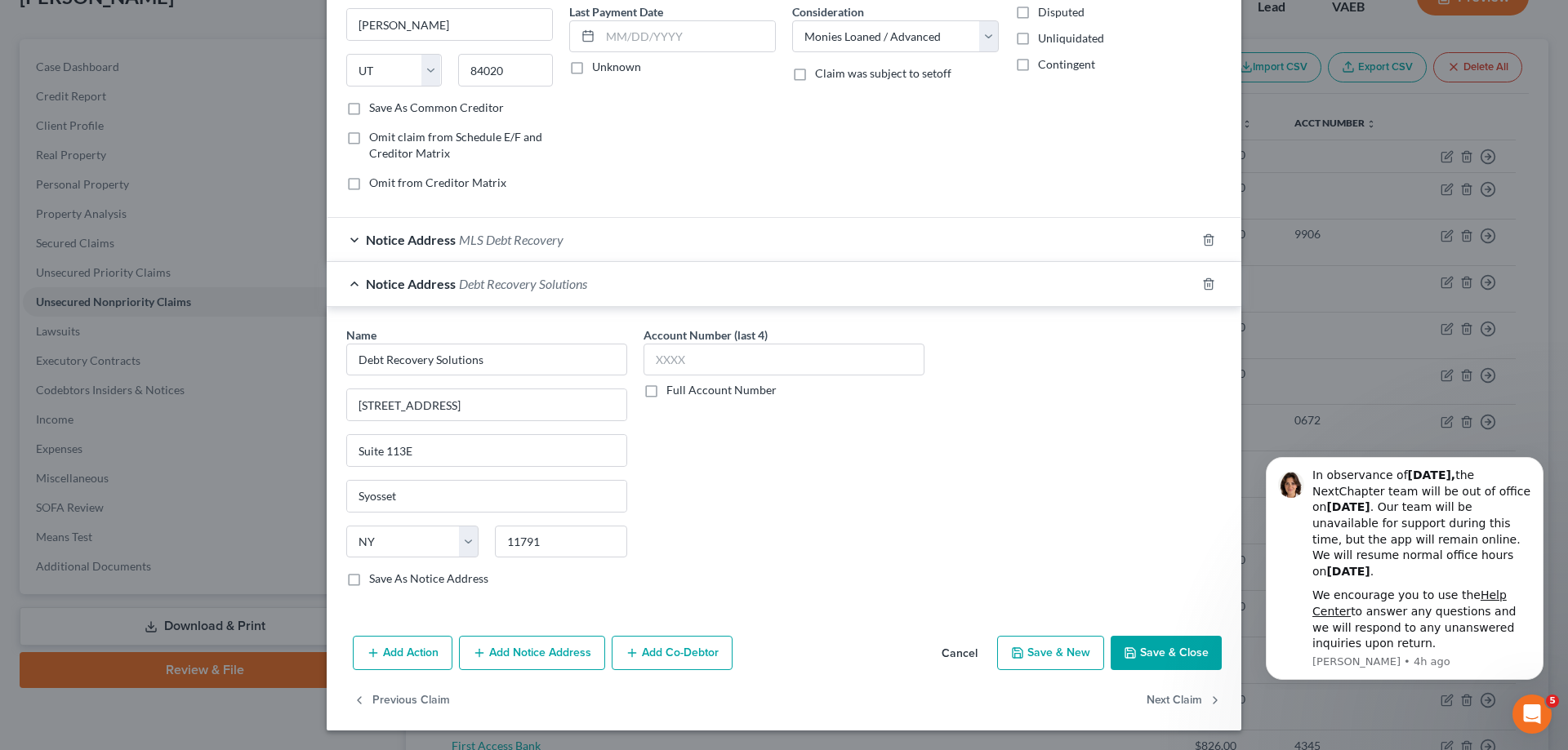
click at [1121, 643] on button "Save & Close" at bounding box center [1166, 653] width 111 height 35
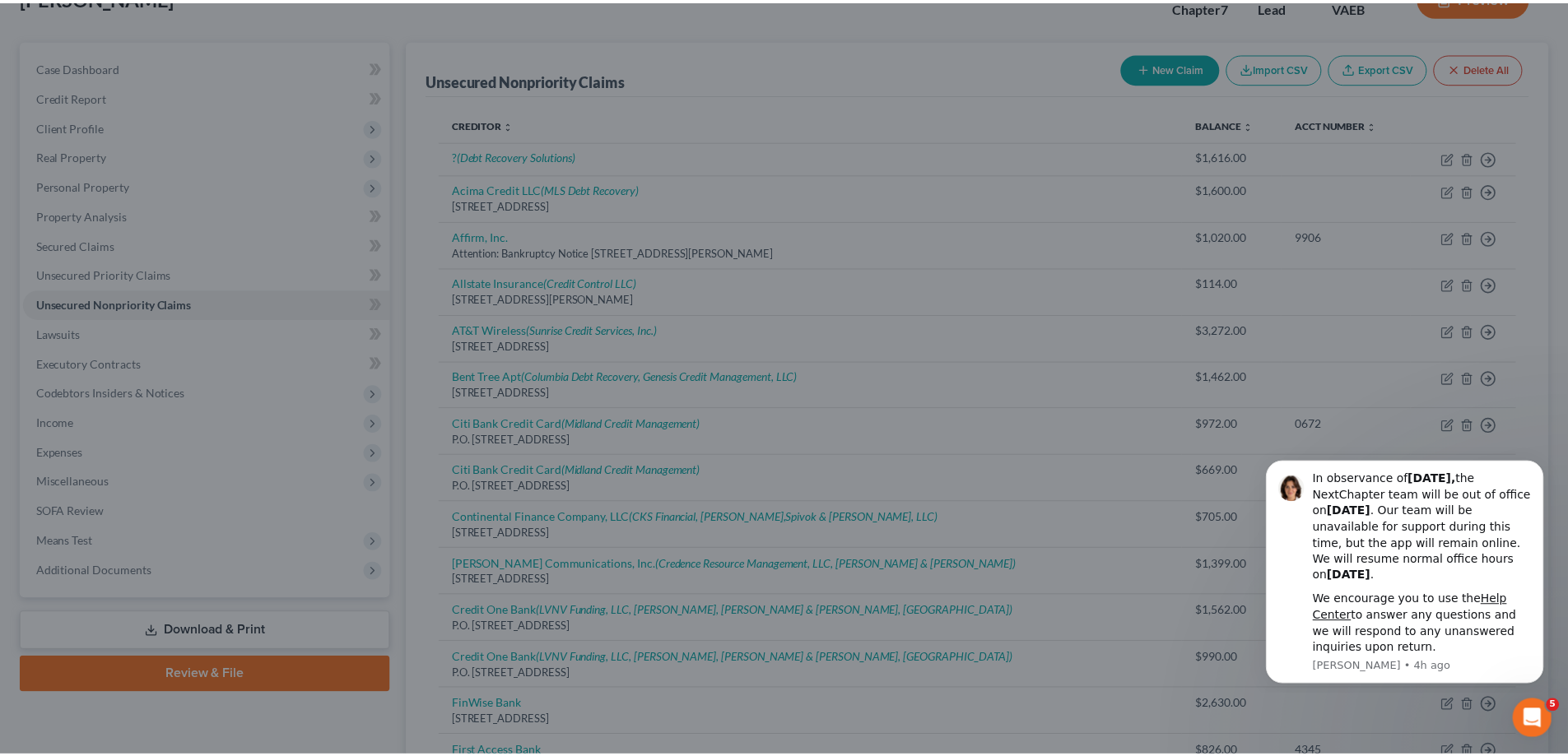
scroll to position [0, 0]
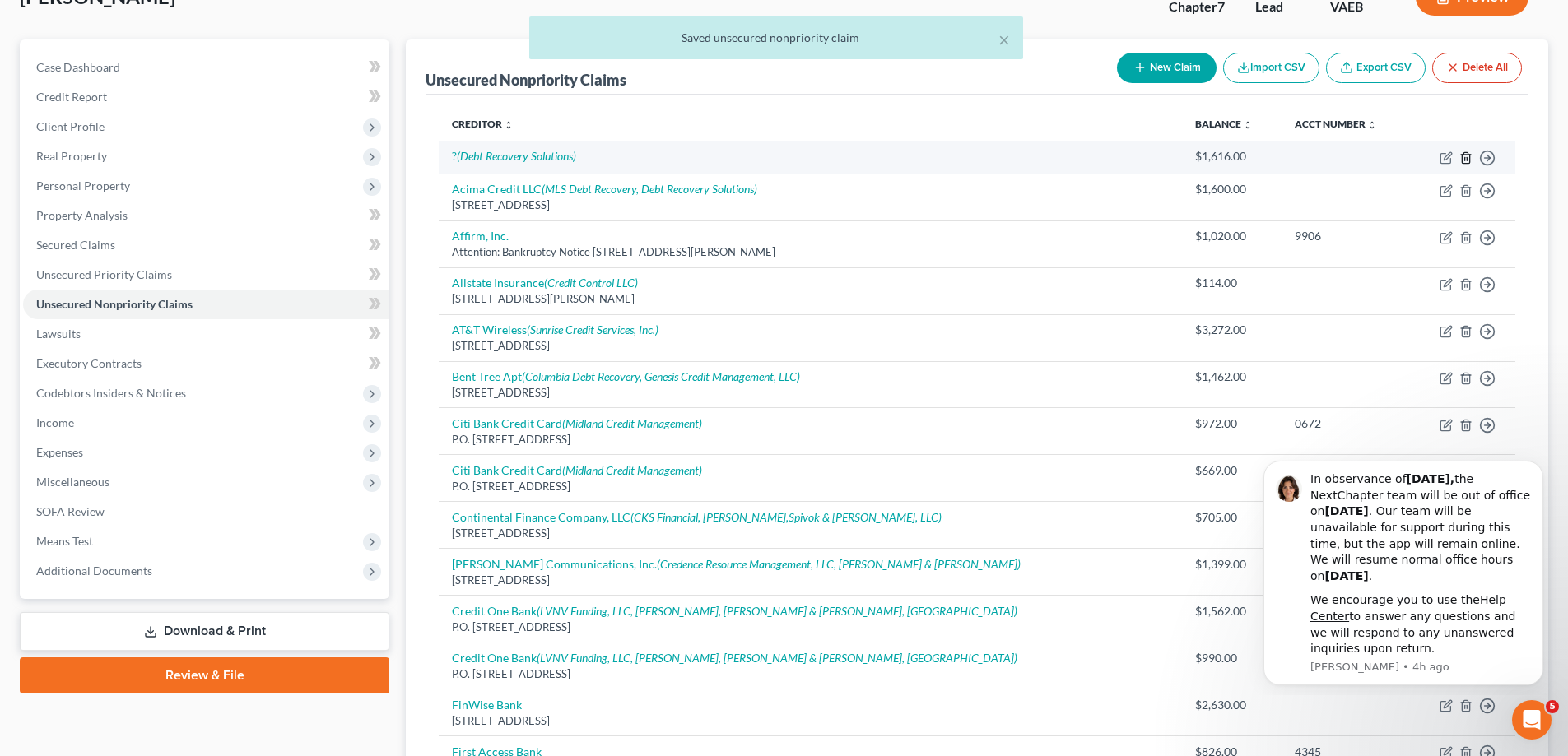
click at [1468, 157] on icon "button" at bounding box center [1465, 158] width 13 height 13
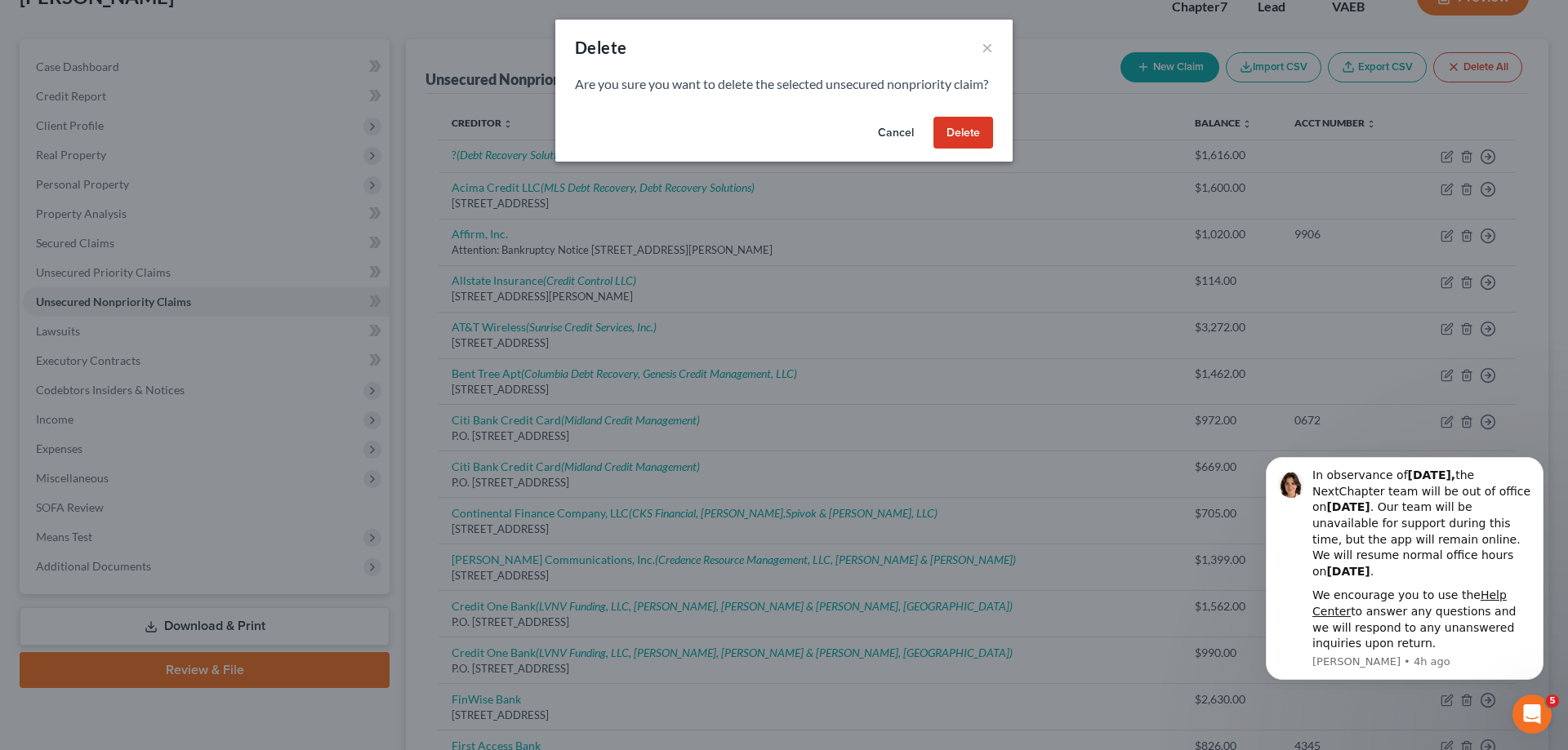
click at [971, 150] on button "Delete" at bounding box center [963, 133] width 60 height 33
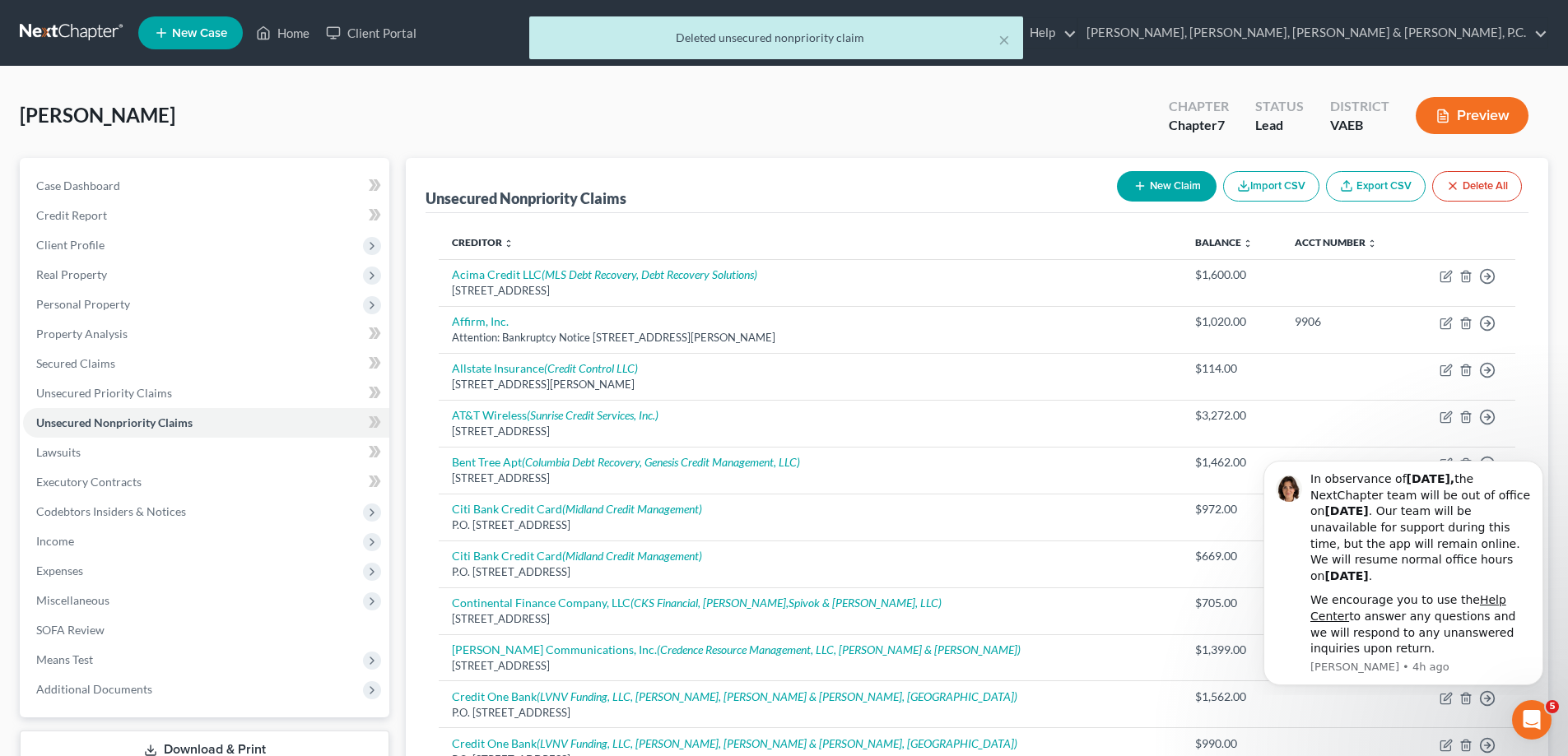
click at [299, 31] on div "× Deleted unsecured nonpriority claim" at bounding box center [776, 42] width 1568 height 51
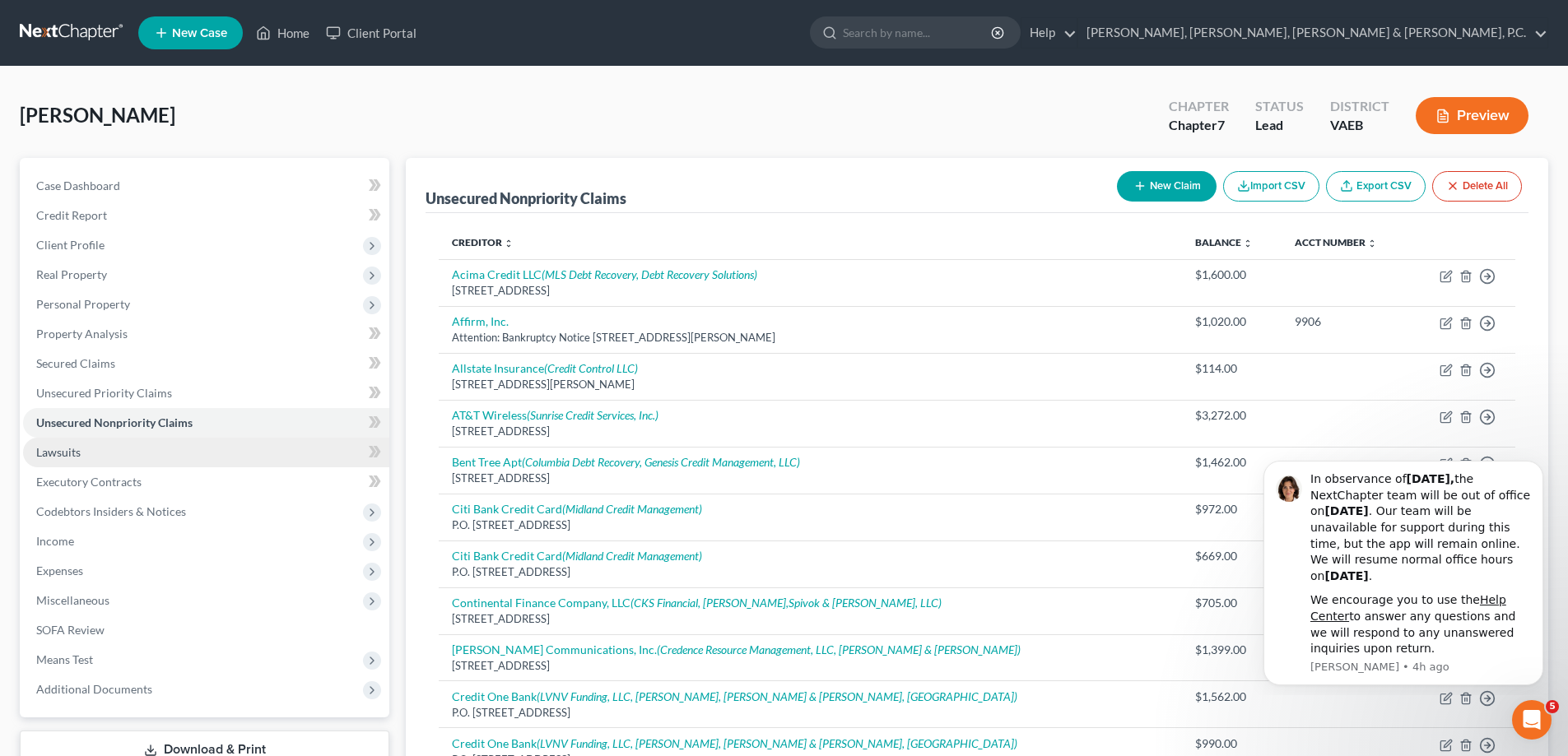
click at [65, 446] on span "Lawsuits" at bounding box center [58, 453] width 44 height 14
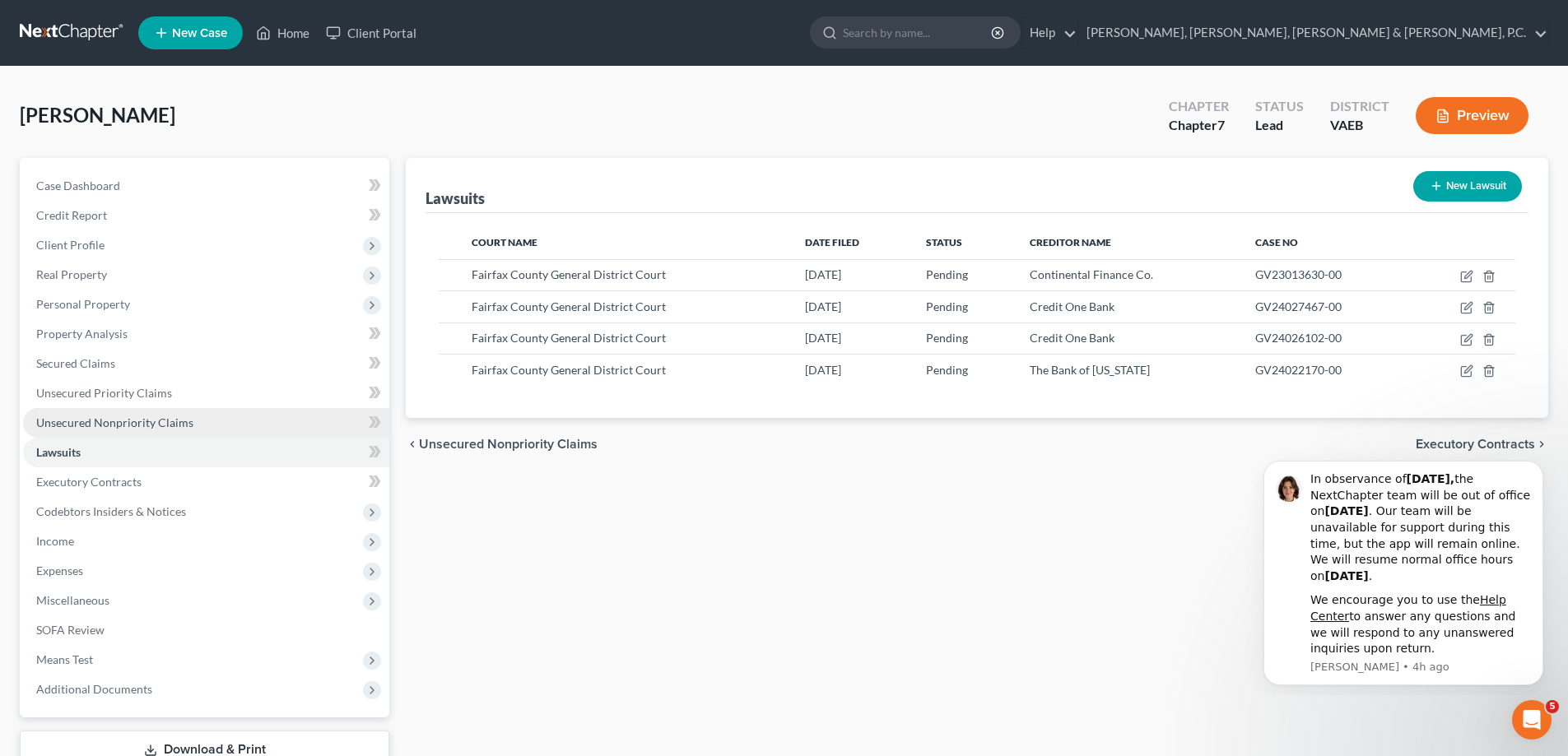
click at [73, 424] on span "Unsecured Nonpriority Claims" at bounding box center [115, 423] width 157 height 14
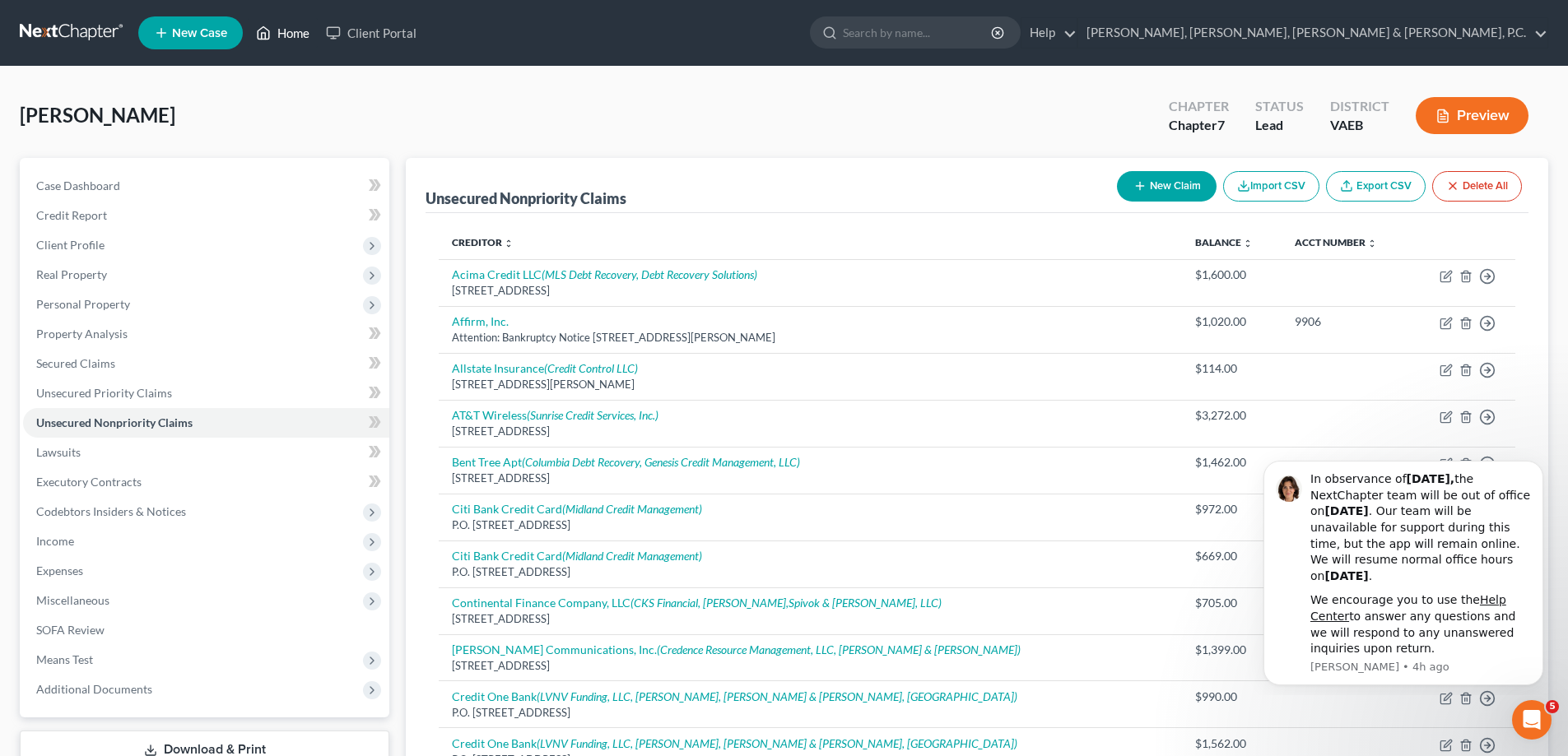
click at [290, 32] on link "Home" at bounding box center [283, 33] width 70 height 30
